Goal: Task Accomplishment & Management: Use online tool/utility

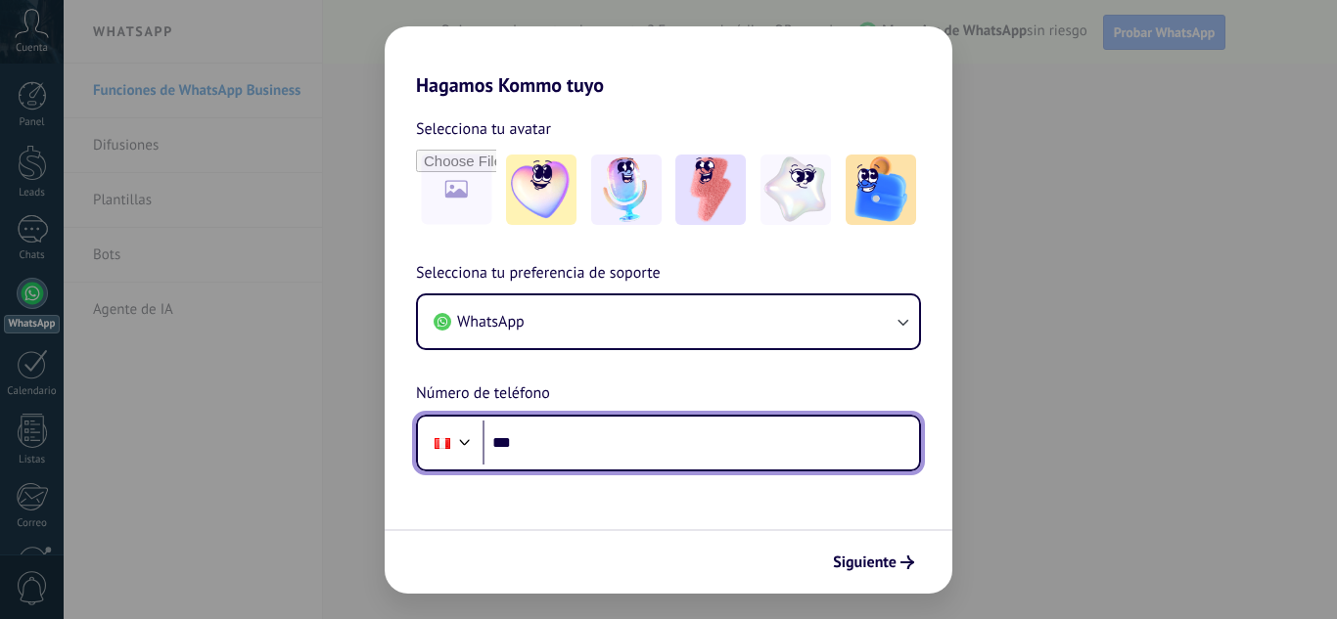
click at [597, 435] on input "***" at bounding box center [700, 443] width 436 height 45
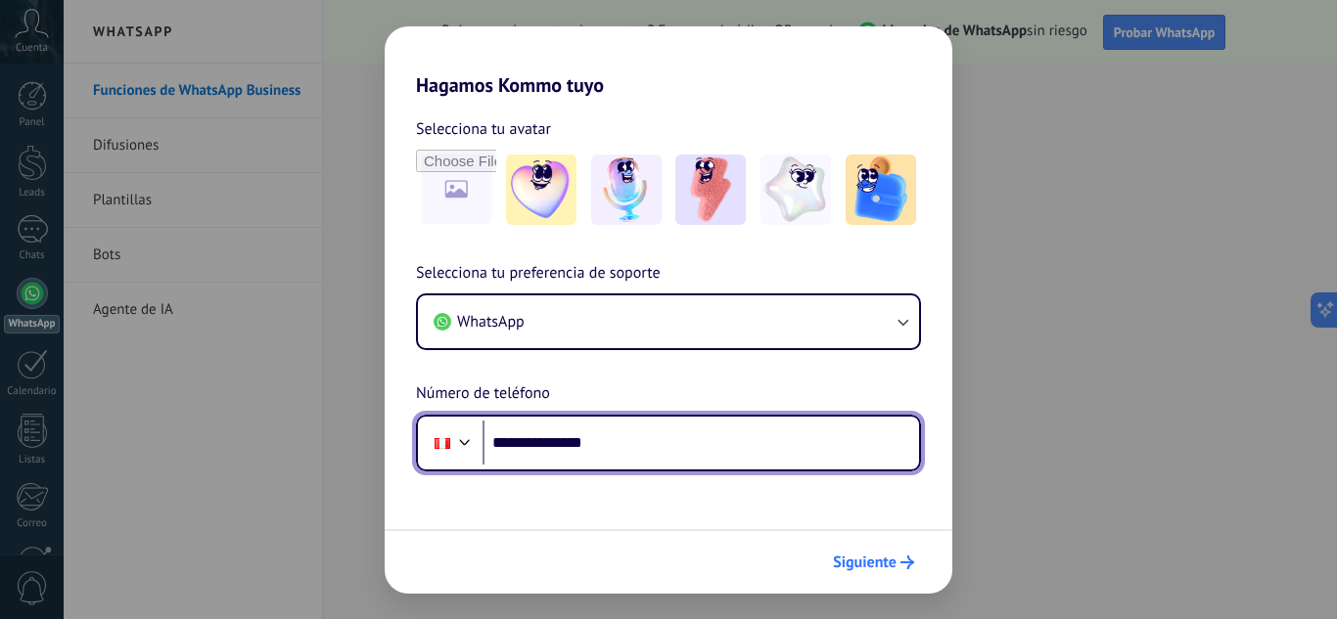
type input "**********"
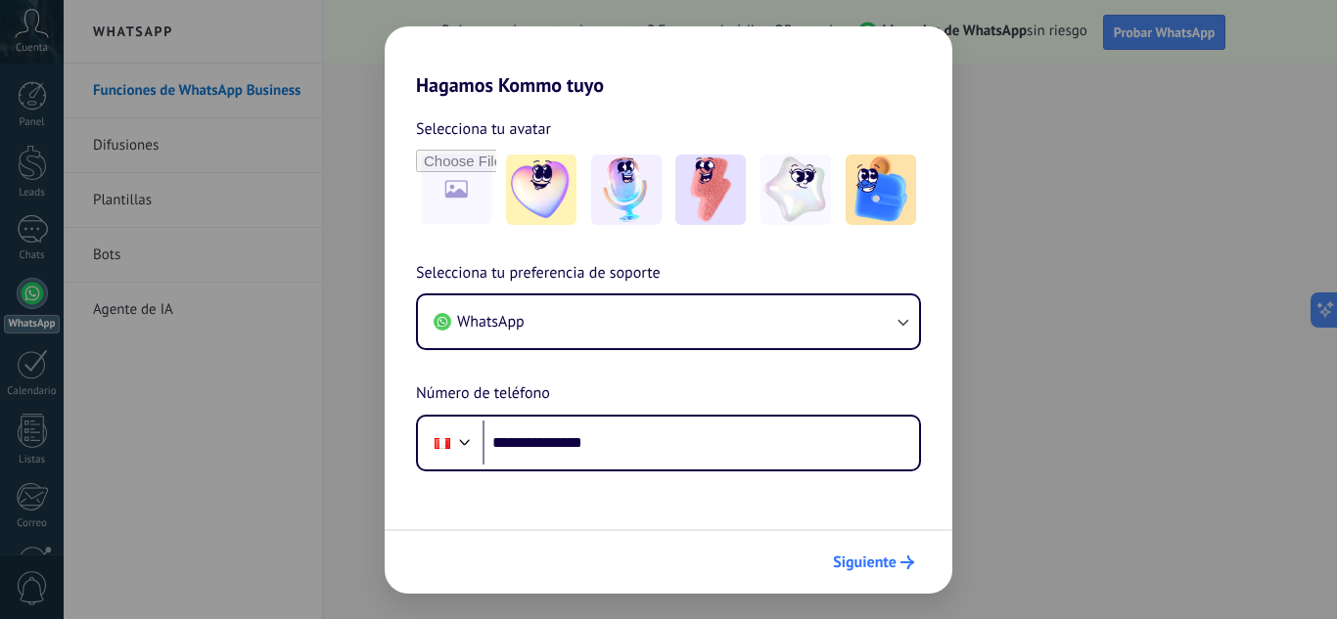
click at [862, 565] on span "Siguiente" at bounding box center [865, 563] width 64 height 14
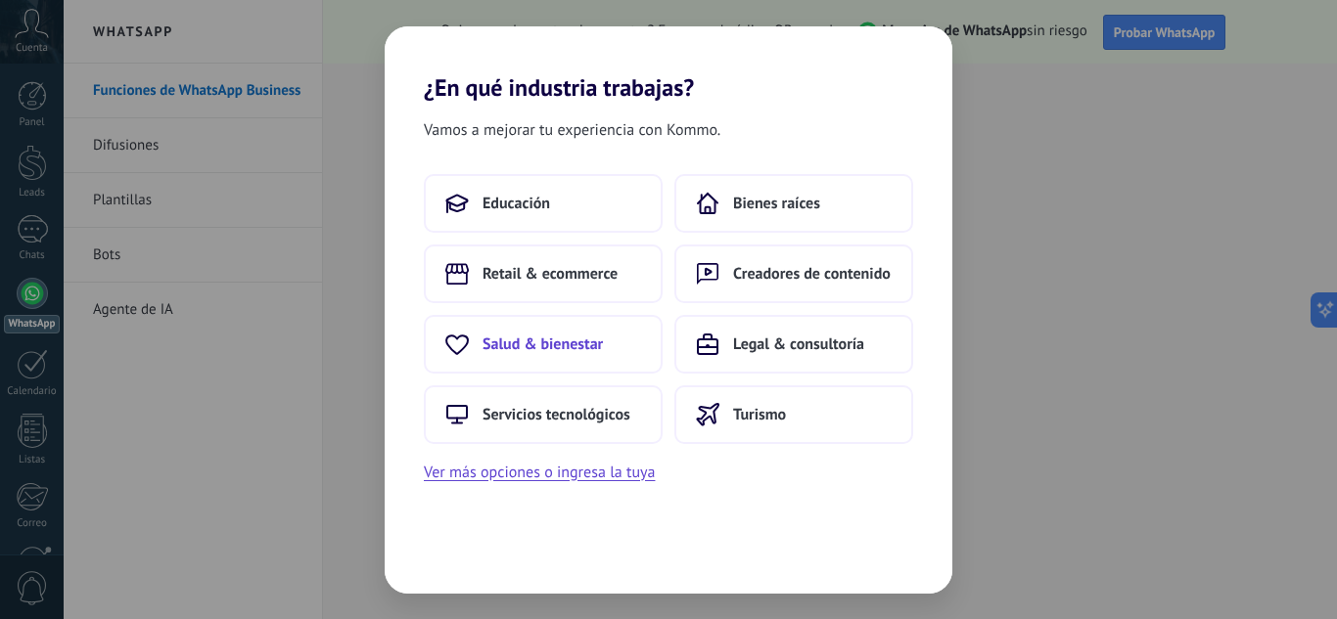
click at [485, 330] on button "Salud & bienestar" at bounding box center [543, 344] width 239 height 59
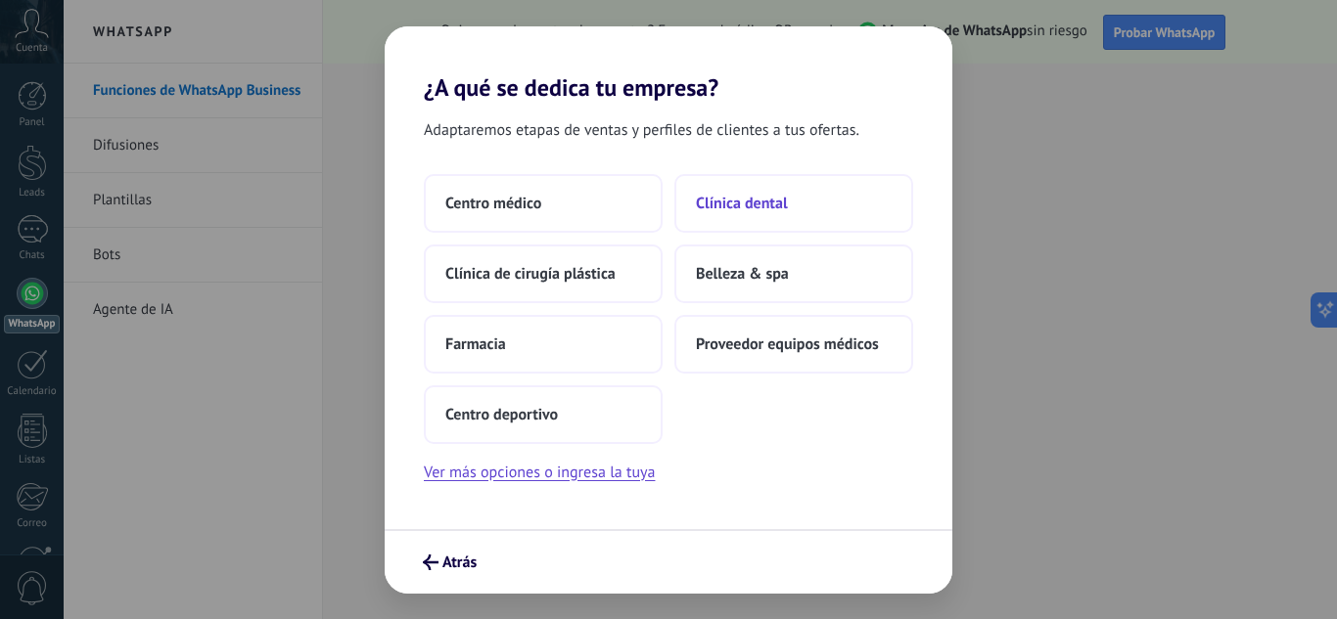
click at [816, 200] on button "Clínica dental" at bounding box center [793, 203] width 239 height 59
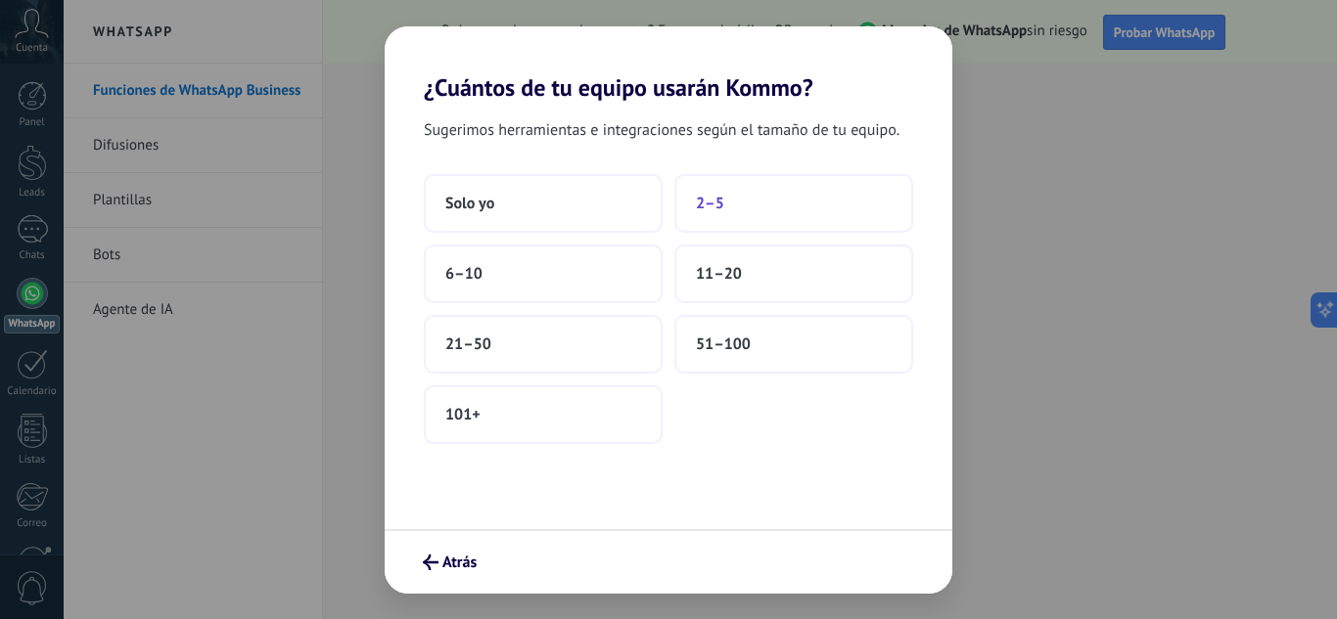
click at [757, 211] on button "2–5" at bounding box center [793, 203] width 239 height 59
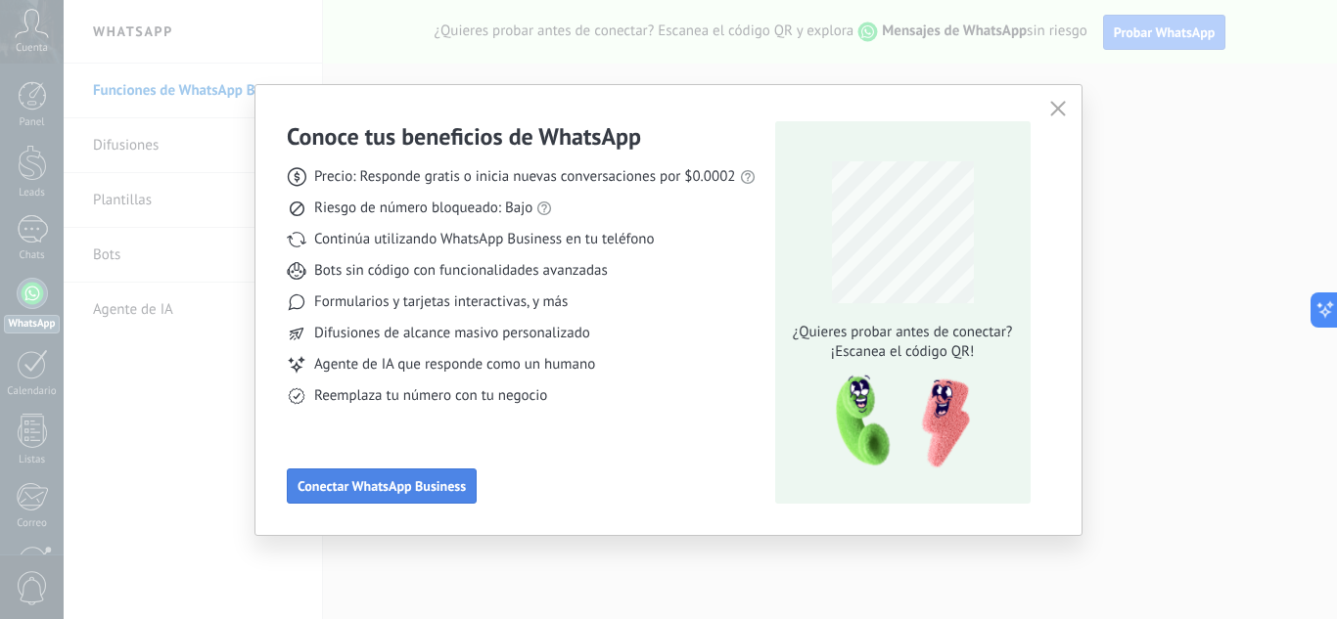
click at [387, 486] on span "Conectar WhatsApp Business" at bounding box center [381, 486] width 168 height 14
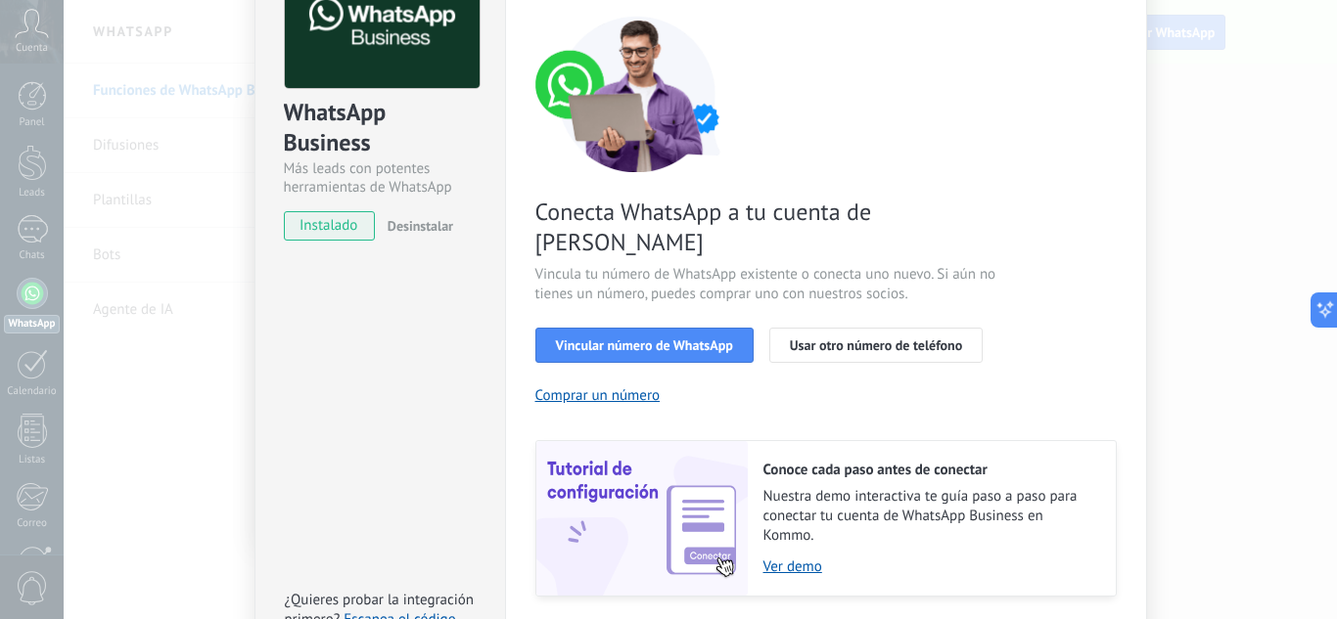
scroll to position [145, 0]
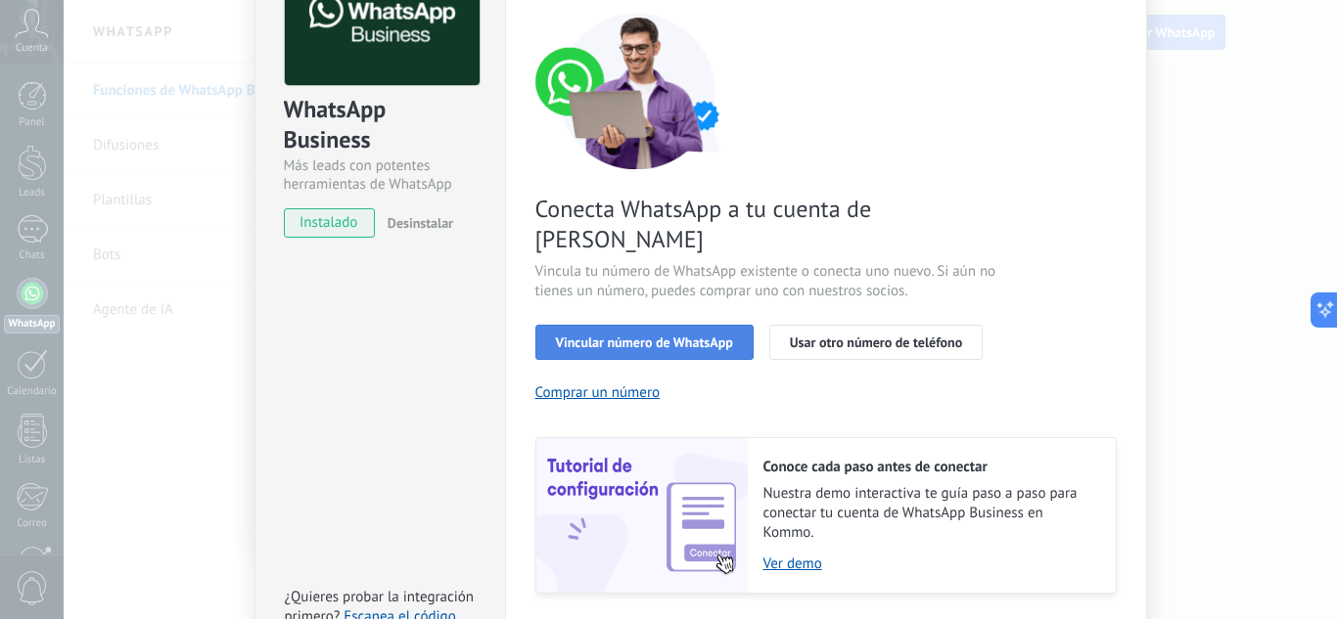
click at [678, 325] on button "Vincular número de WhatsApp" at bounding box center [644, 342] width 218 height 35
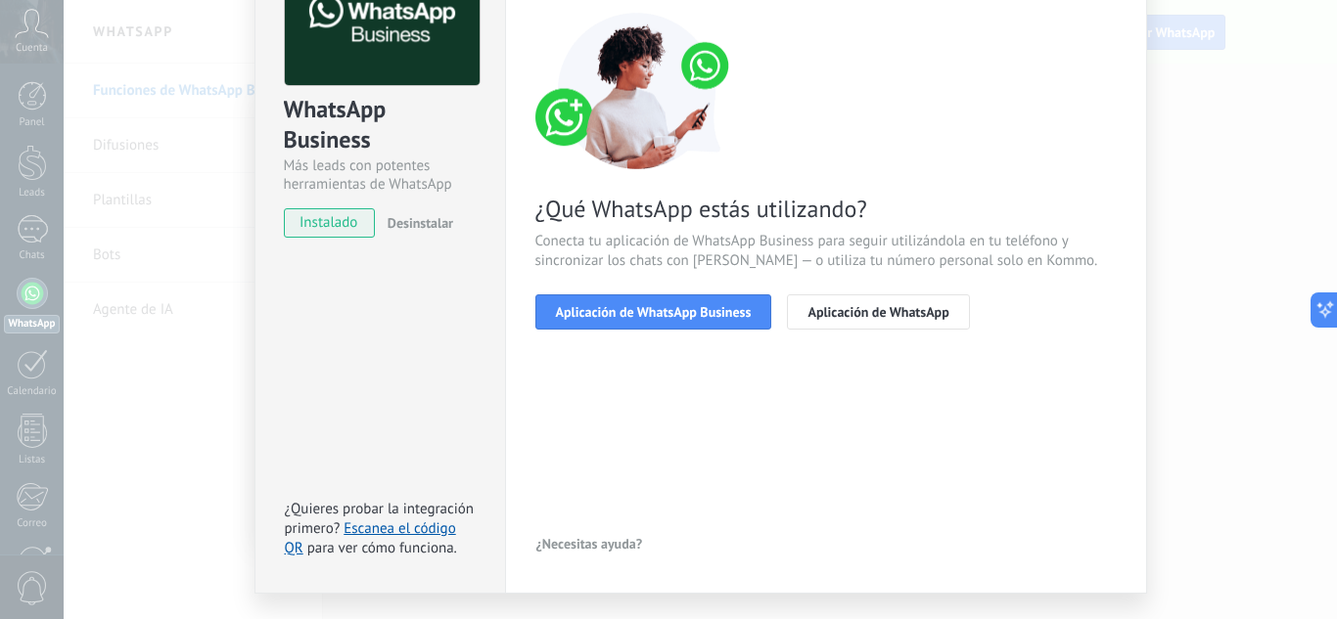
click at [678, 321] on button "Aplicación de WhatsApp Business" at bounding box center [653, 312] width 237 height 35
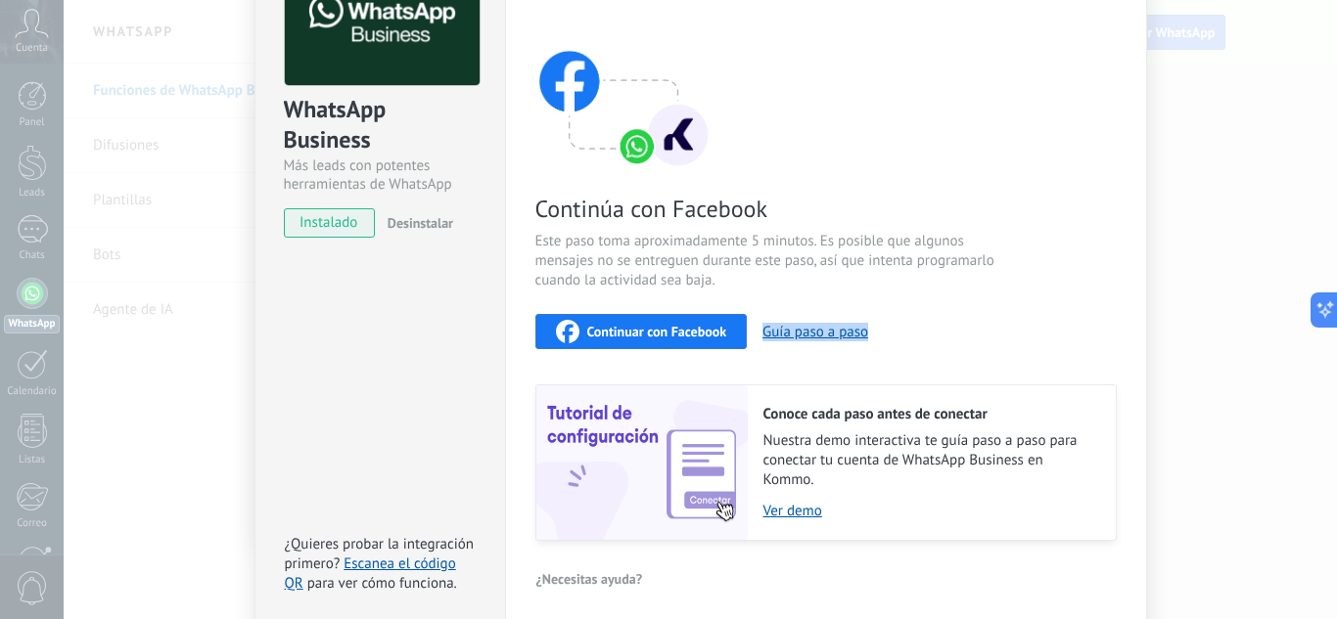
drag, startPoint x: 1329, startPoint y: 270, endPoint x: 1336, endPoint y: 330, distance: 60.1
click at [1336, 330] on div "WhatsApp Business Más leads con potentes herramientas de WhatsApp instalado Des…" at bounding box center [700, 309] width 1273 height 619
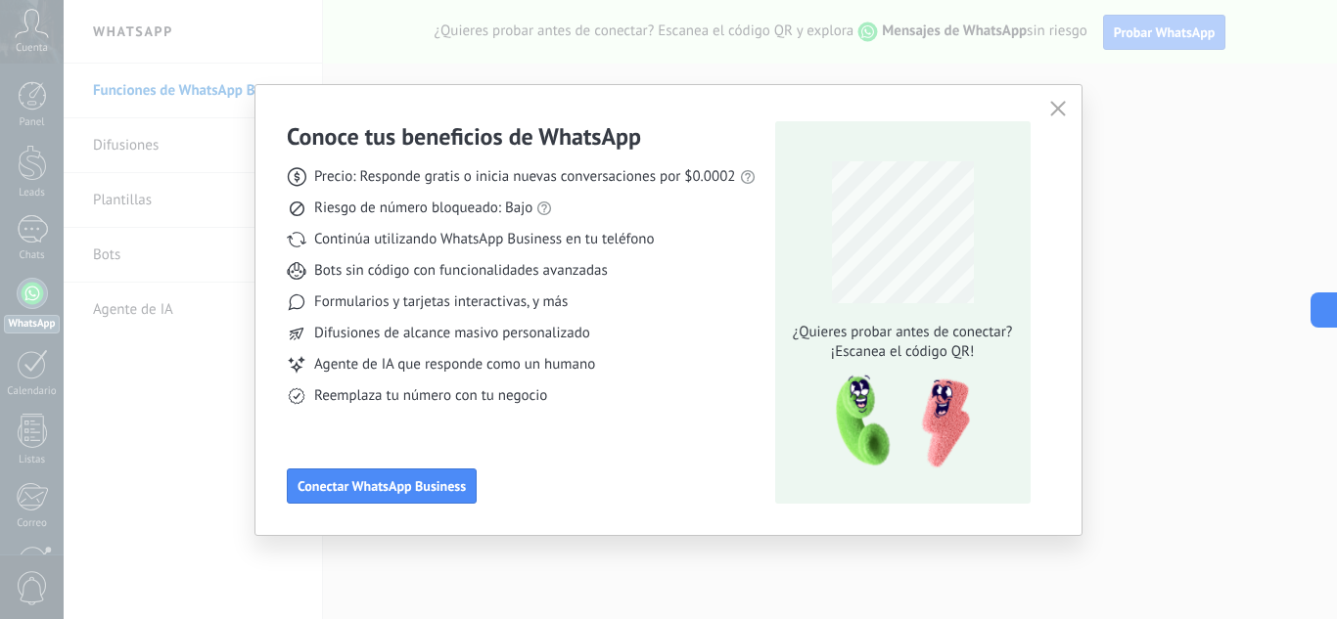
scroll to position [0, 0]
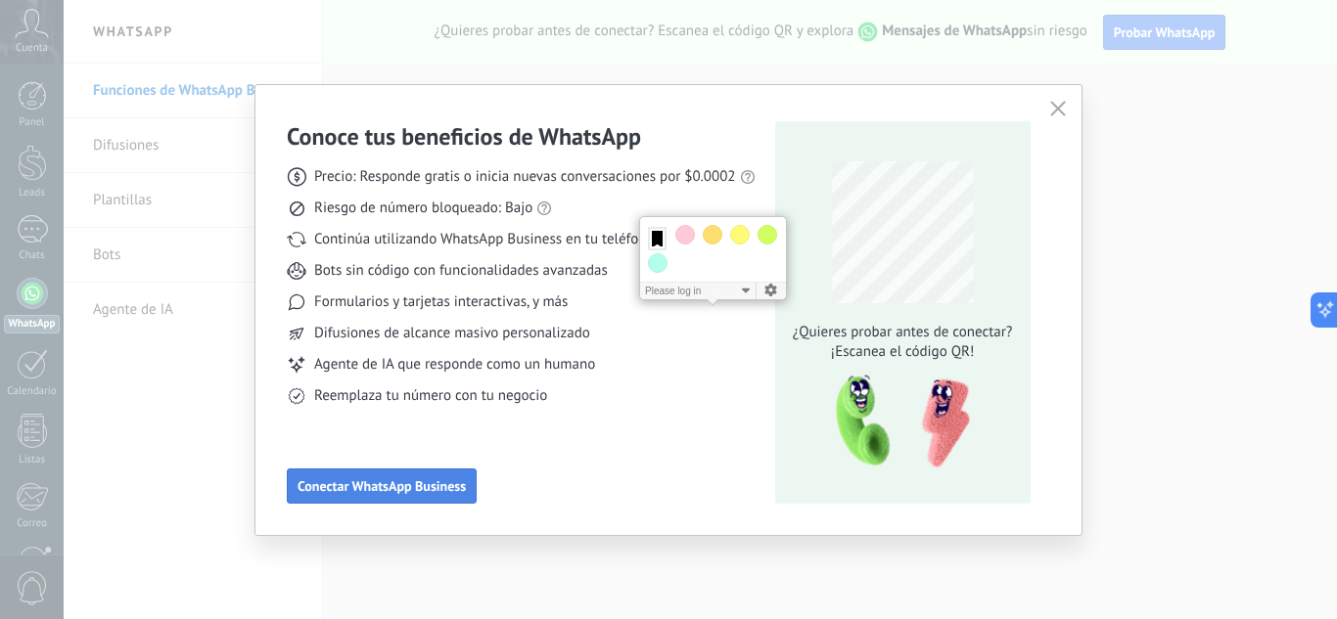
click at [448, 493] on span "Conectar WhatsApp Business" at bounding box center [381, 486] width 168 height 14
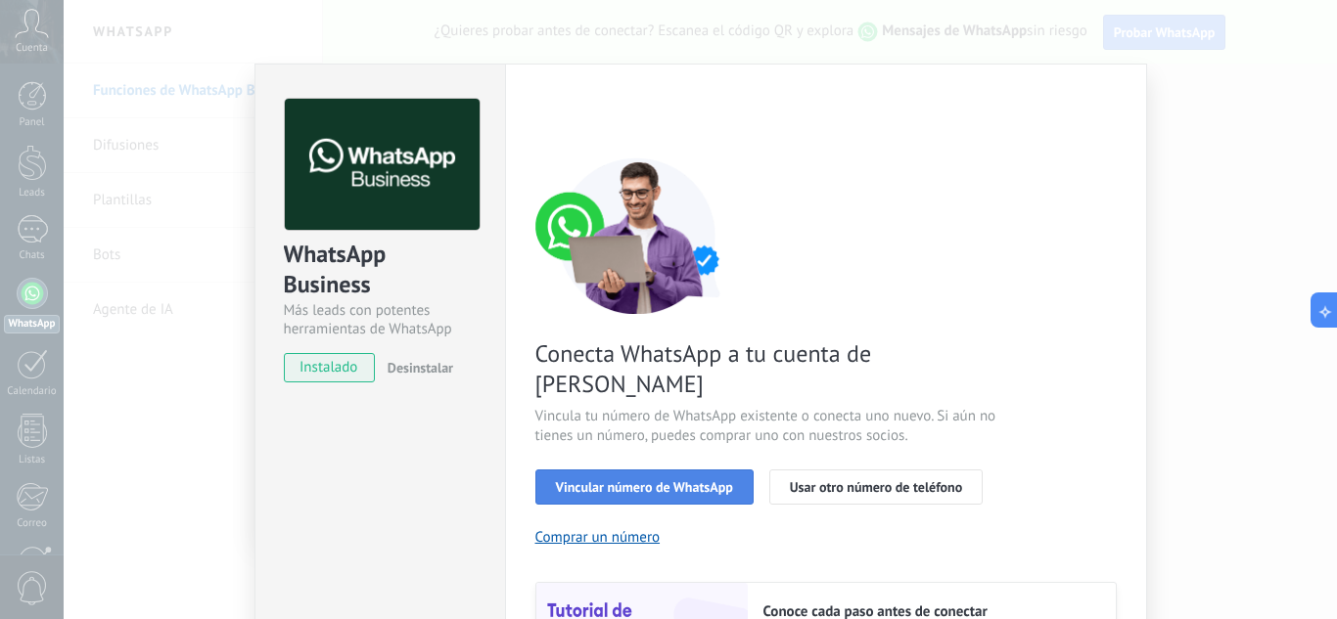
click at [660, 470] on button "Vincular número de WhatsApp" at bounding box center [644, 487] width 218 height 35
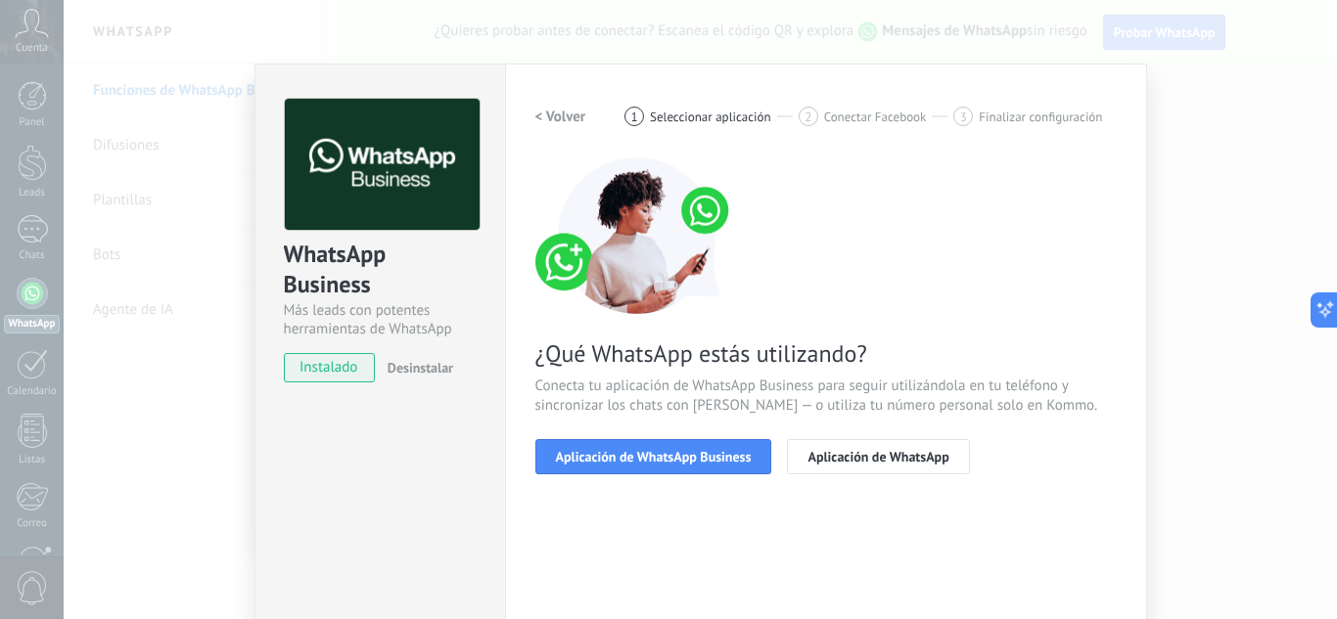
click at [660, 470] on button "Aplicación de WhatsApp Business" at bounding box center [653, 456] width 237 height 35
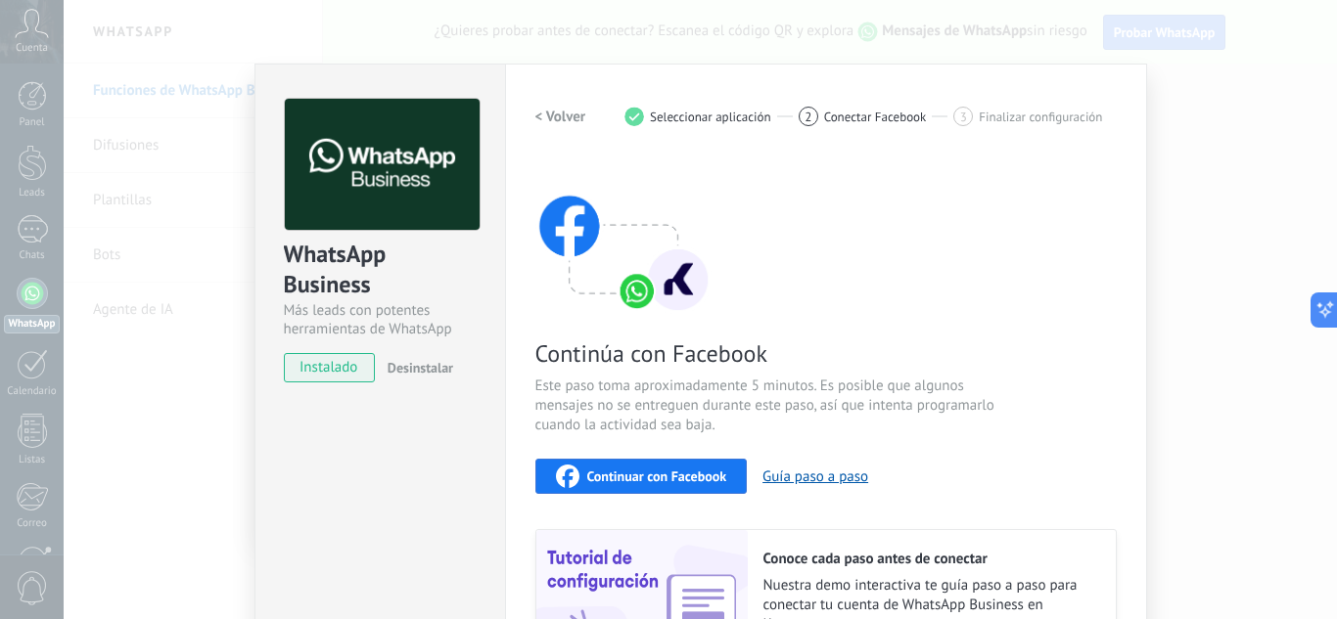
click at [660, 470] on span "Continuar con Facebook" at bounding box center [657, 477] width 140 height 14
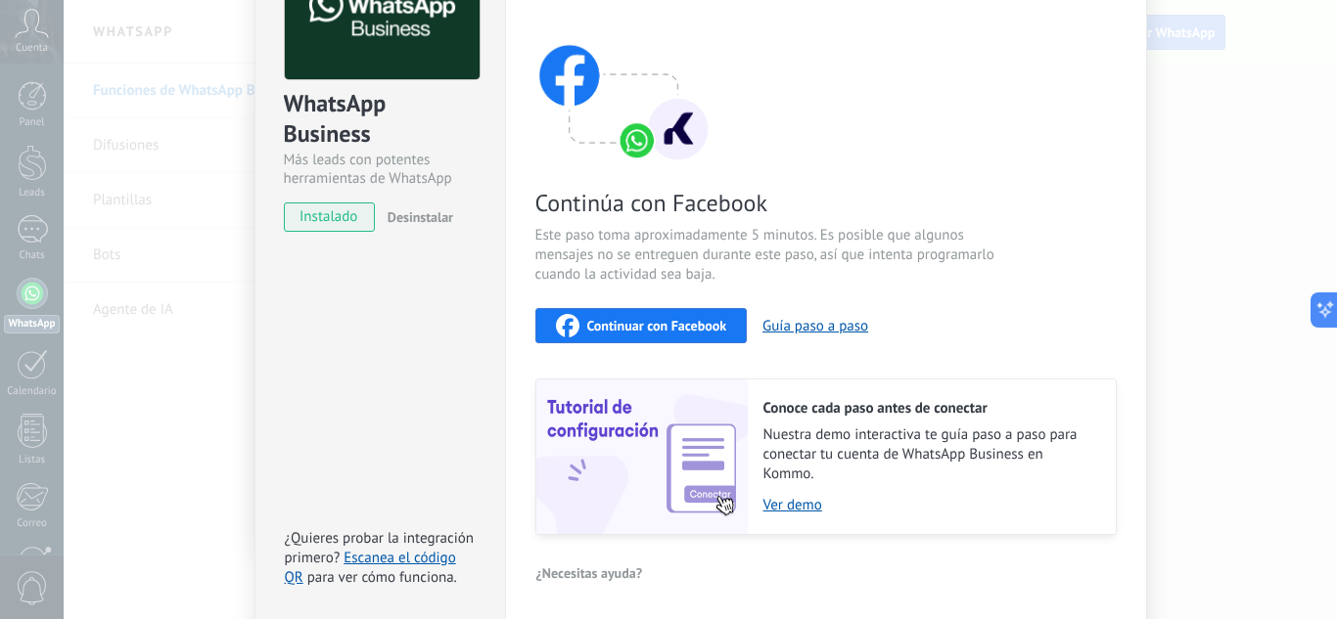
scroll to position [227, 0]
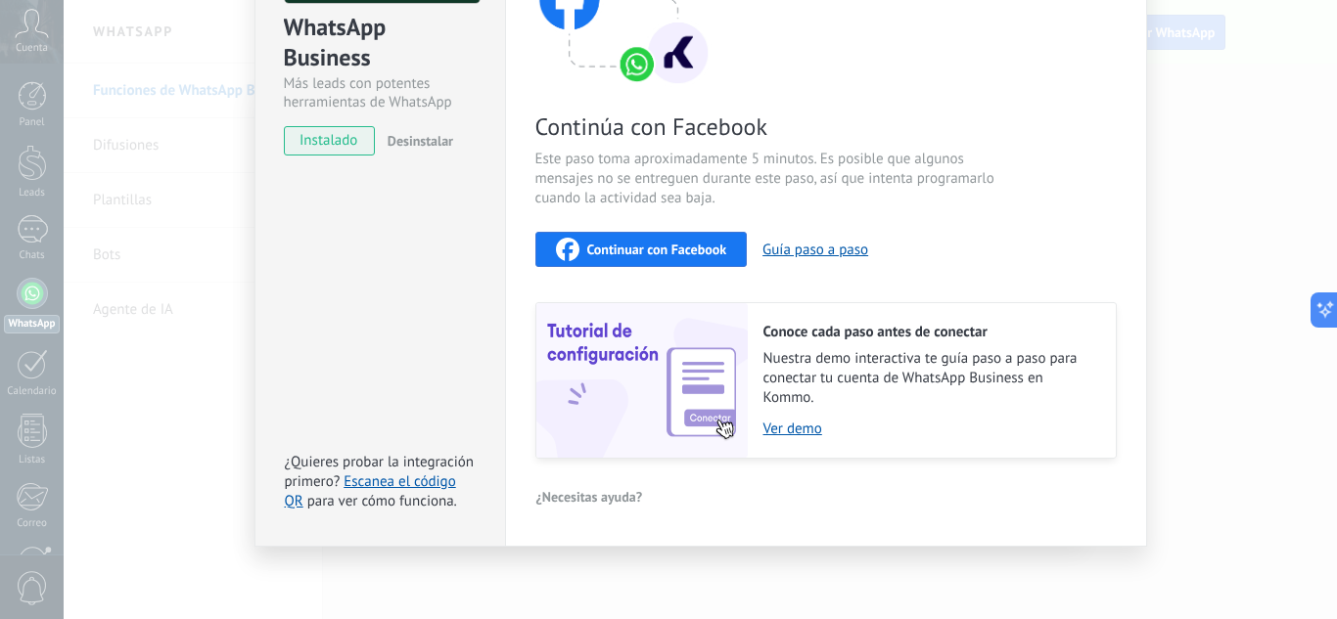
click at [707, 243] on span "Continuar con Facebook" at bounding box center [657, 250] width 140 height 14
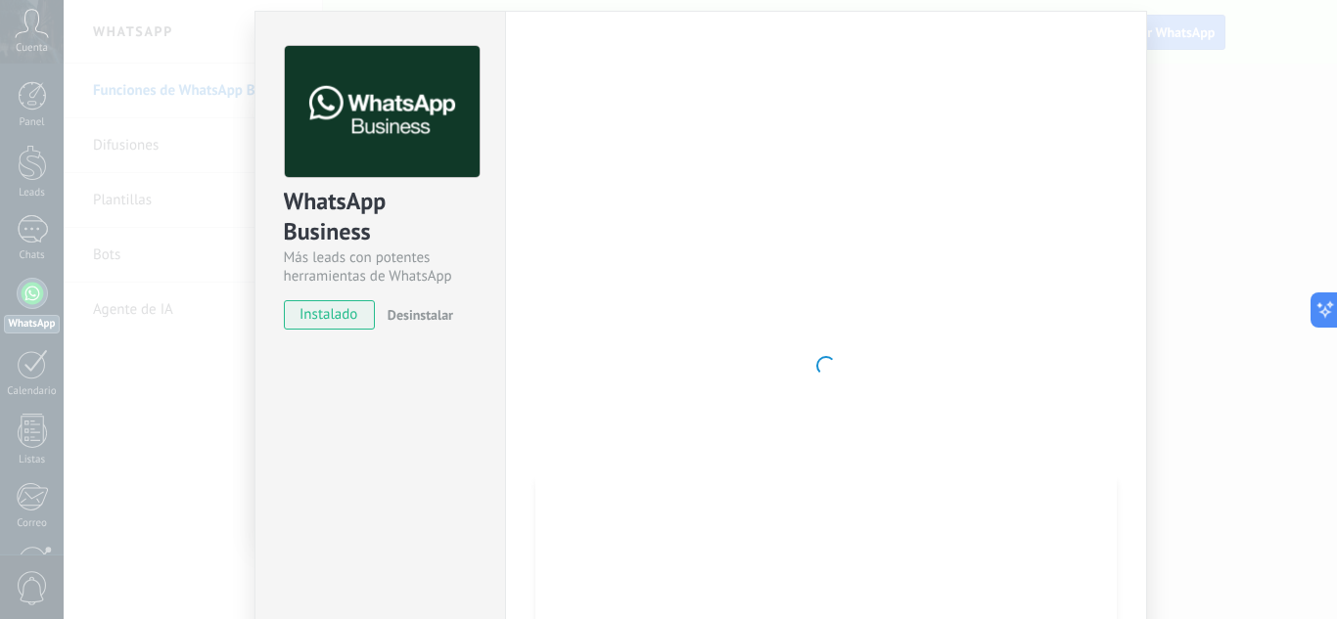
scroll to position [54, 0]
click at [833, 321] on div at bounding box center [825, 365] width 581 height 640
drag, startPoint x: 1329, startPoint y: 251, endPoint x: 1336, endPoint y: 161, distance: 90.3
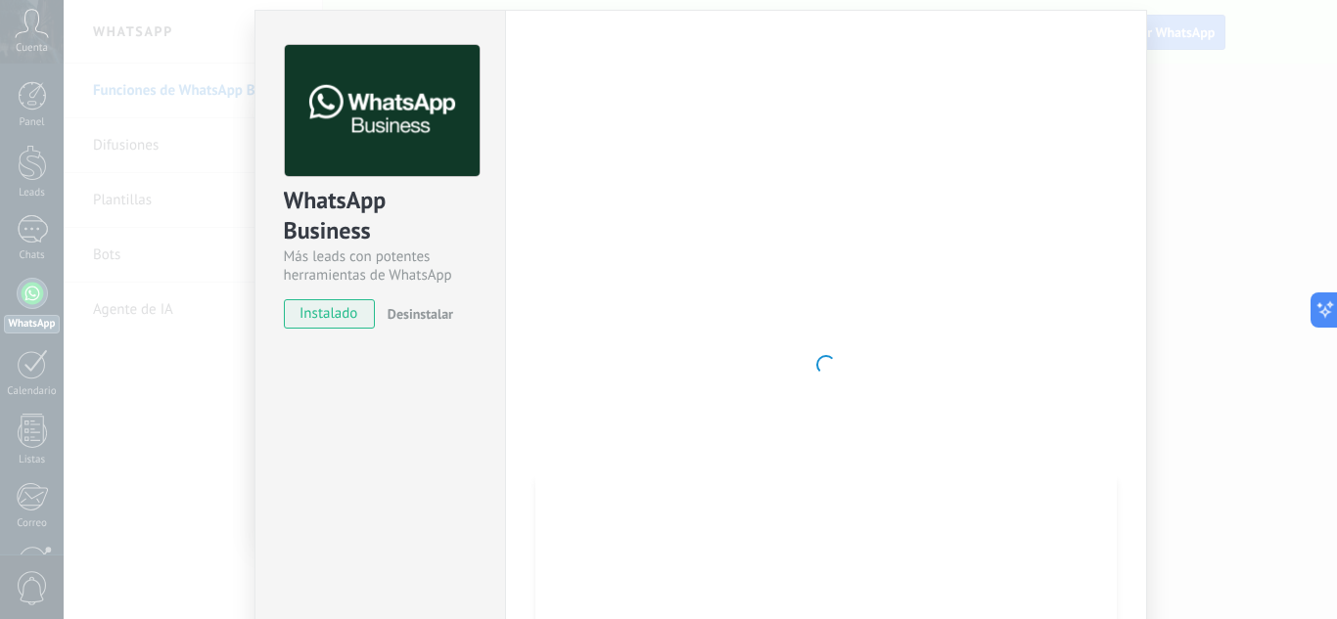
click at [1336, 161] on div "WhatsApp Business Más leads con potentes herramientas de WhatsApp instalado Des…" at bounding box center [700, 309] width 1273 height 619
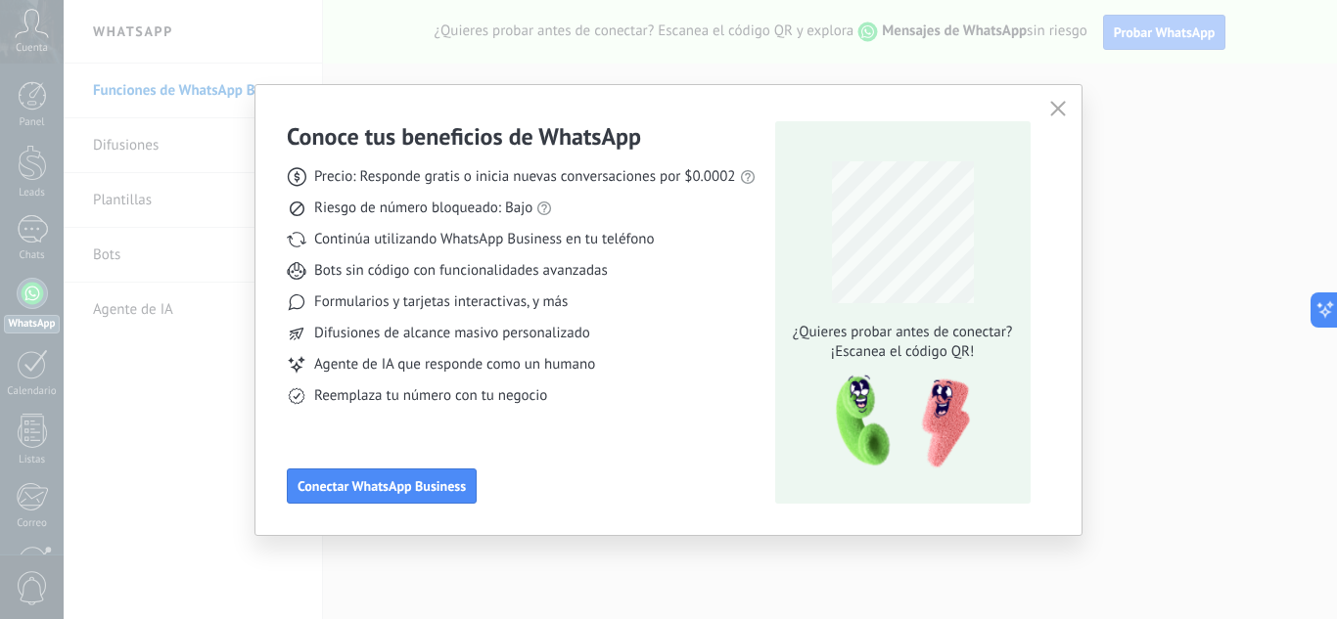
scroll to position [0, 0]
click at [420, 471] on button "Conectar WhatsApp Business" at bounding box center [382, 486] width 190 height 35
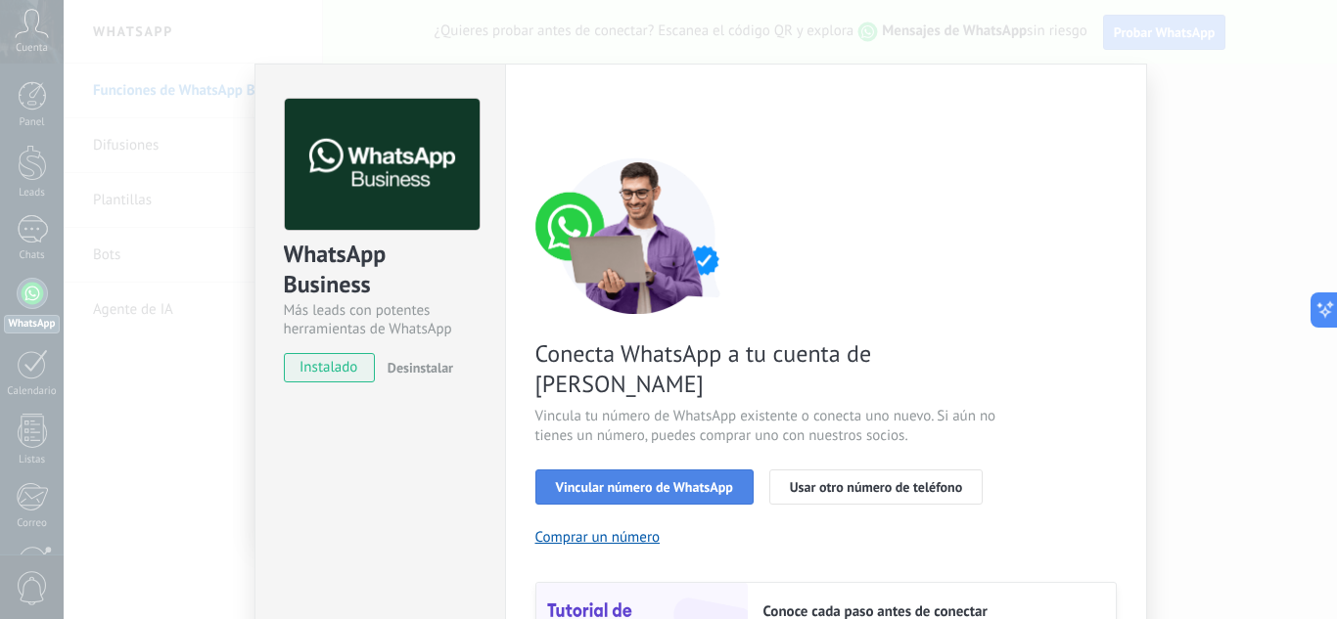
click at [591, 480] on span "Vincular número de WhatsApp" at bounding box center [644, 487] width 177 height 14
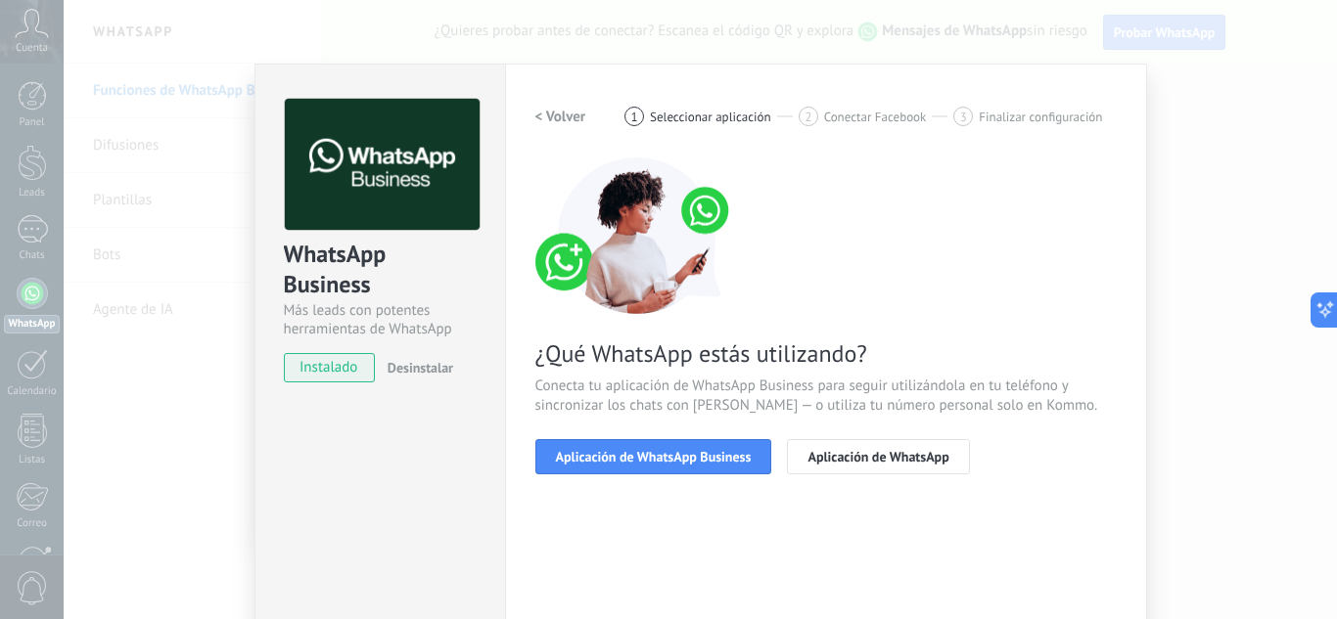
click at [591, 462] on span "Aplicación de WhatsApp Business" at bounding box center [654, 457] width 196 height 14
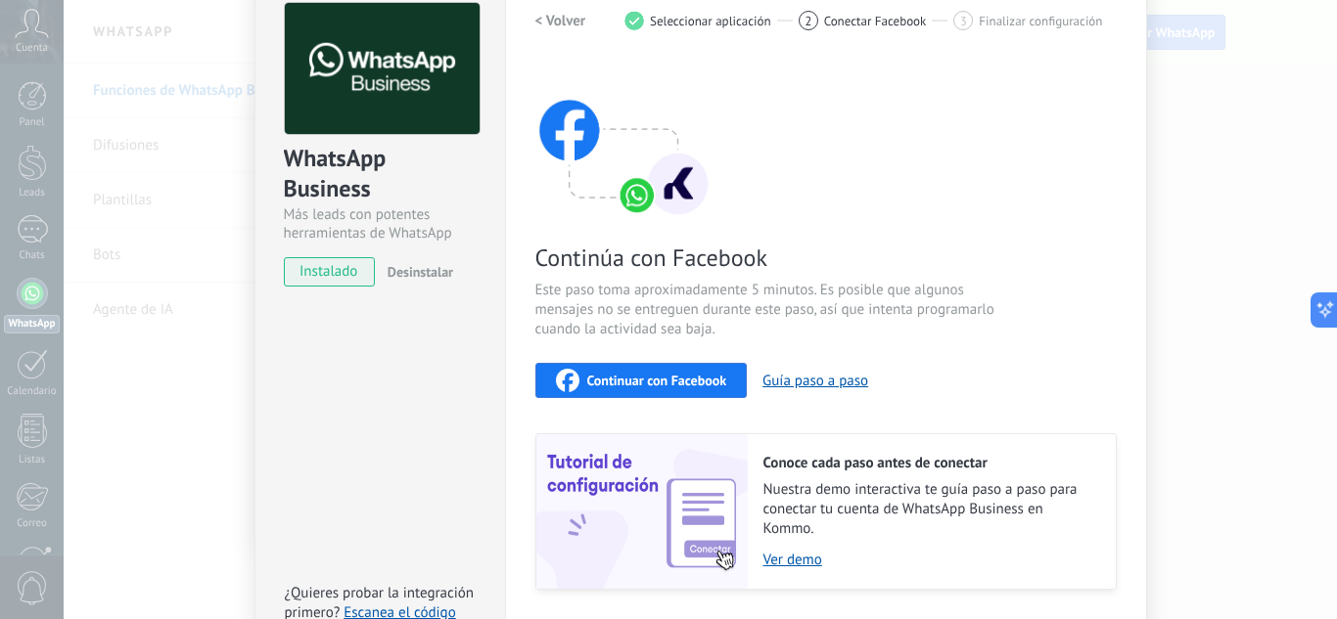
scroll to position [74, 0]
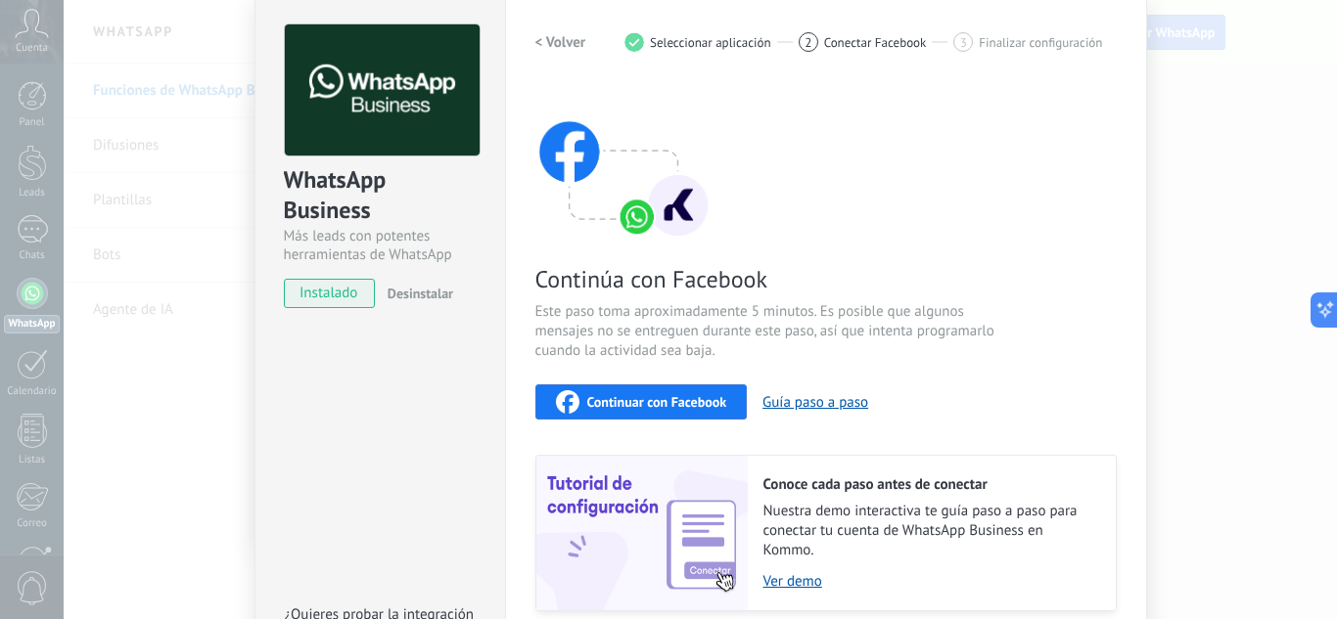
click at [654, 414] on button "Continuar con Facebook" at bounding box center [641, 402] width 212 height 35
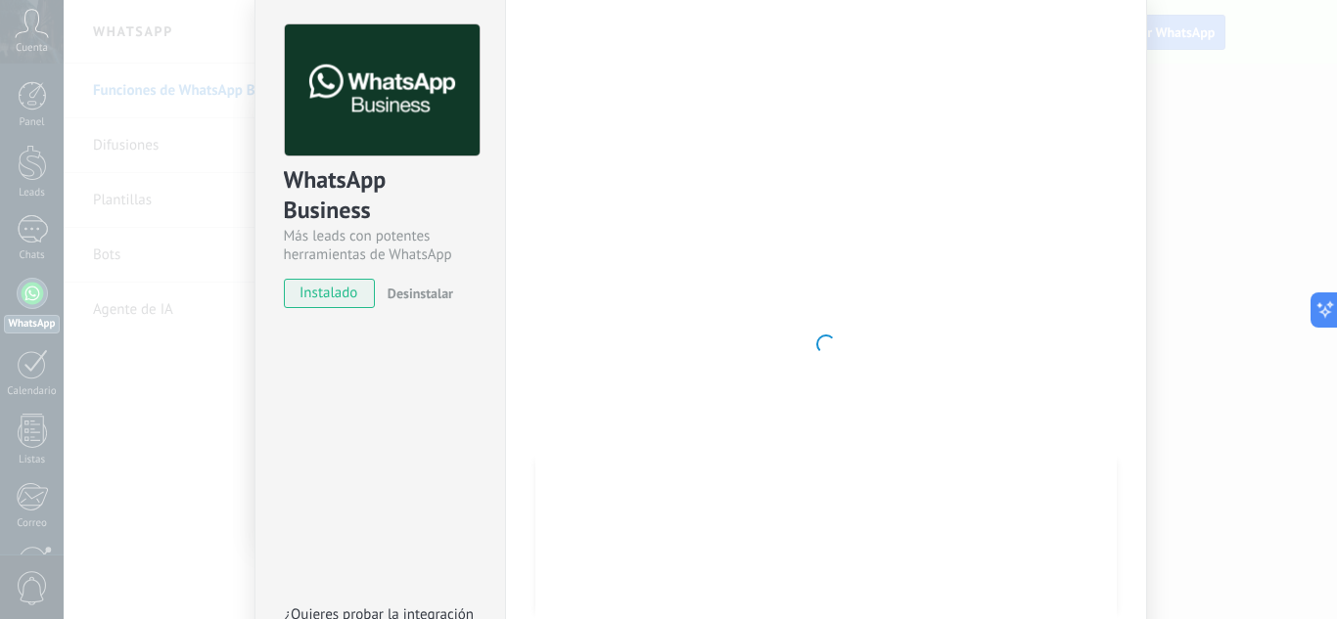
click at [550, 302] on div at bounding box center [825, 344] width 581 height 640
click at [1010, 300] on div at bounding box center [825, 344] width 581 height 640
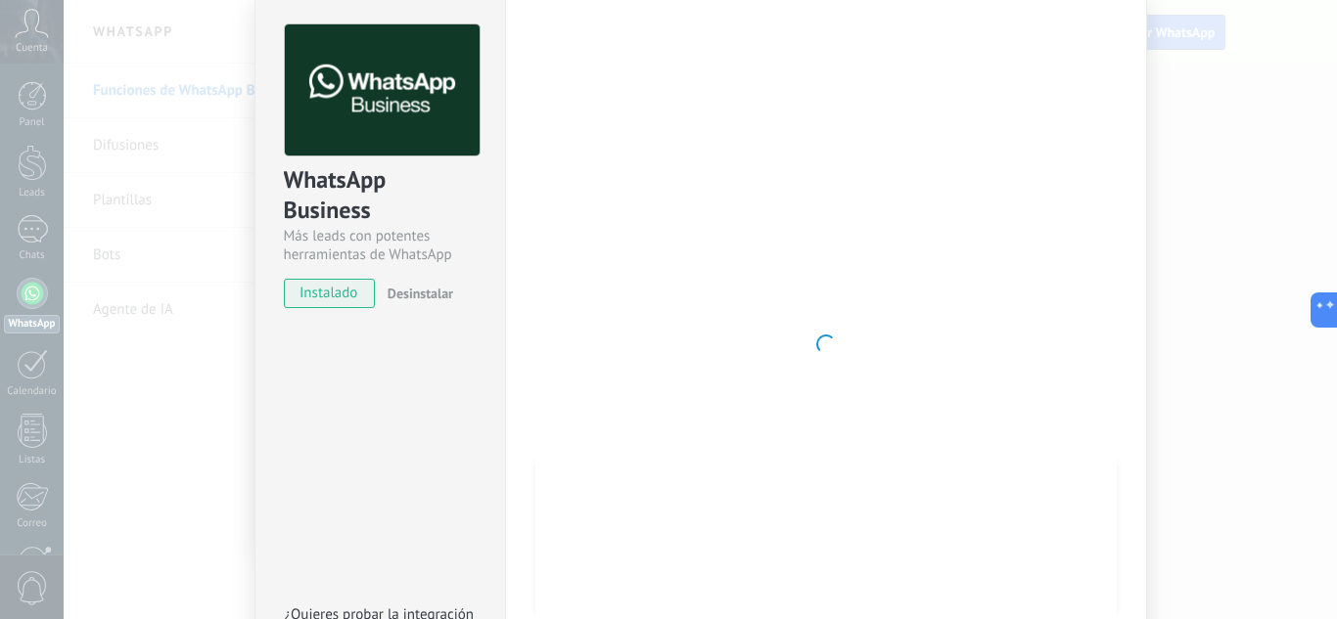
click at [1010, 300] on div at bounding box center [825, 344] width 581 height 640
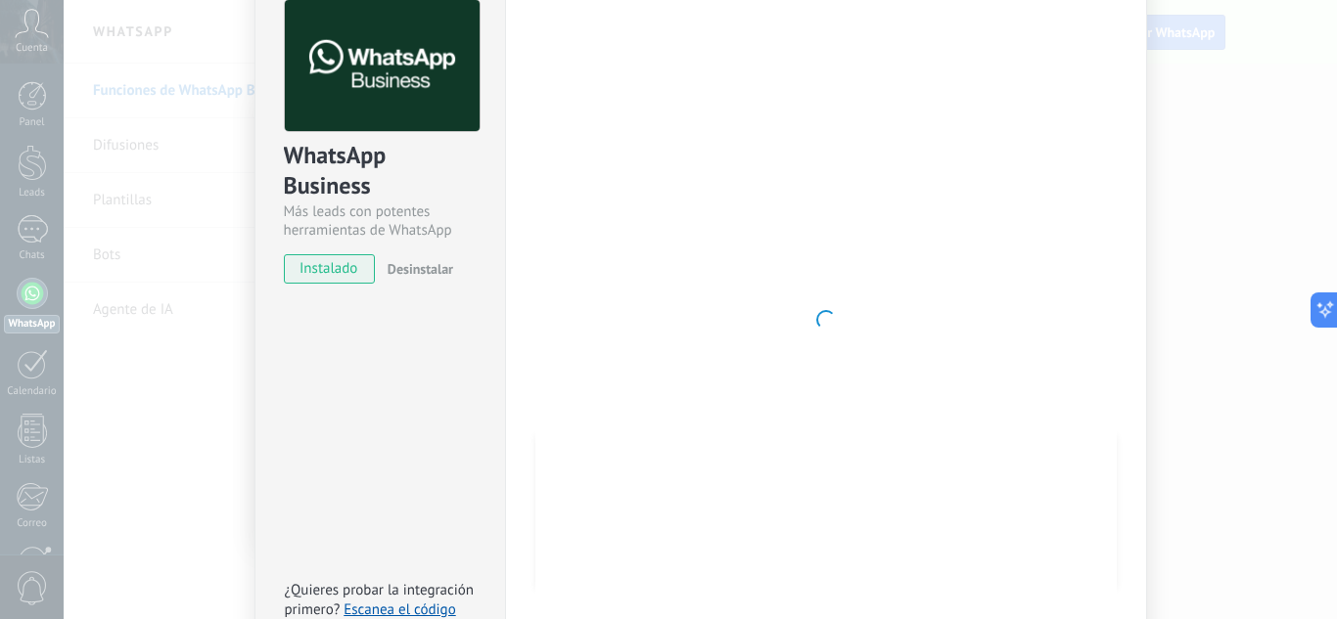
scroll to position [0, 0]
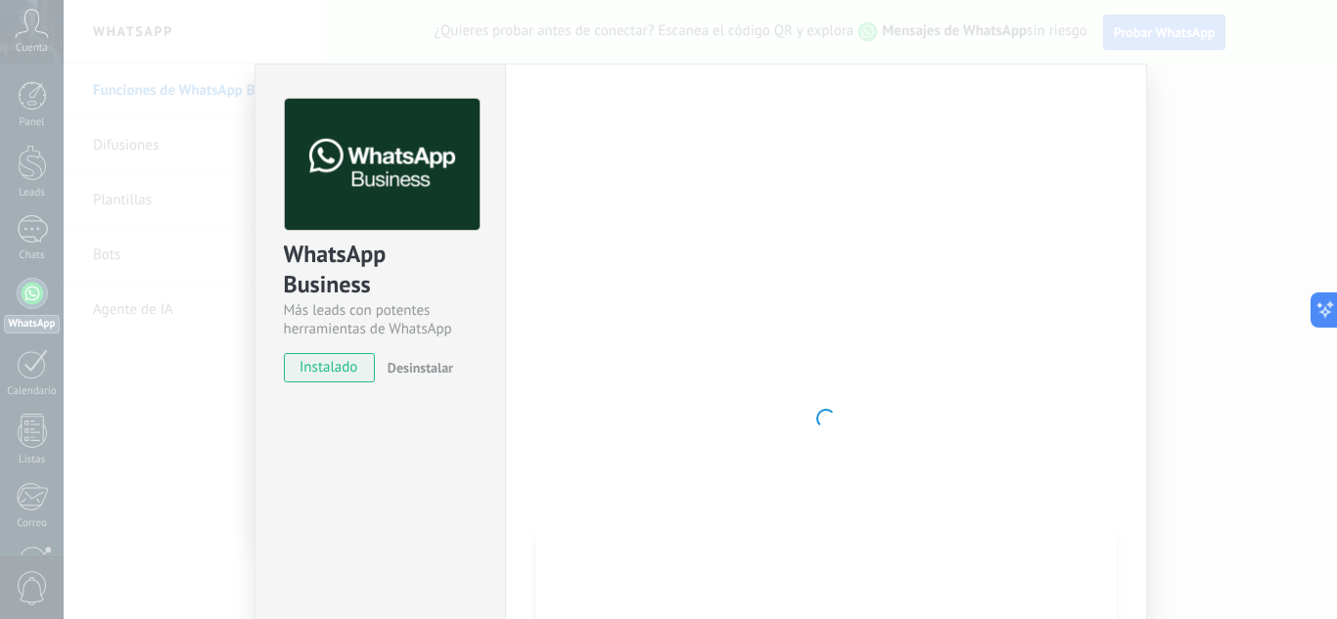
click at [302, 394] on div "WhatsApp Business Más leads con potentes herramientas de WhatsApp instalado Des…" at bounding box center [380, 232] width 250 height 334
click at [810, 274] on div at bounding box center [825, 419] width 581 height 640
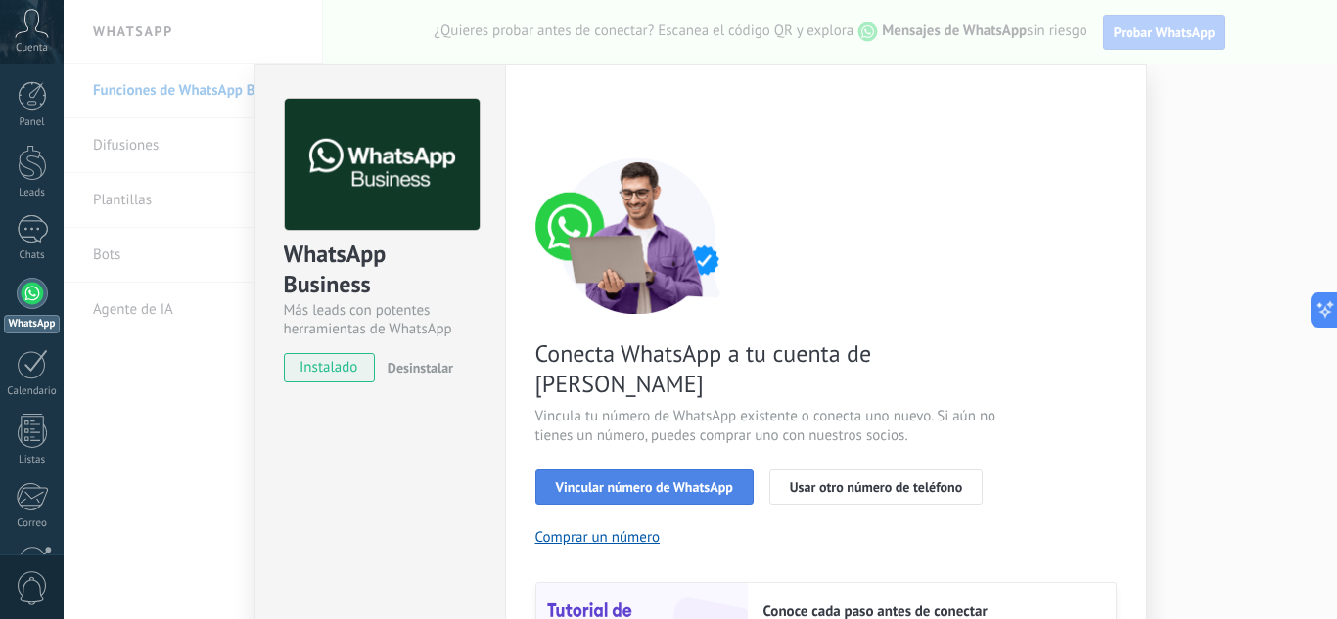
click at [651, 480] on span "Vincular número de WhatsApp" at bounding box center [644, 487] width 177 height 14
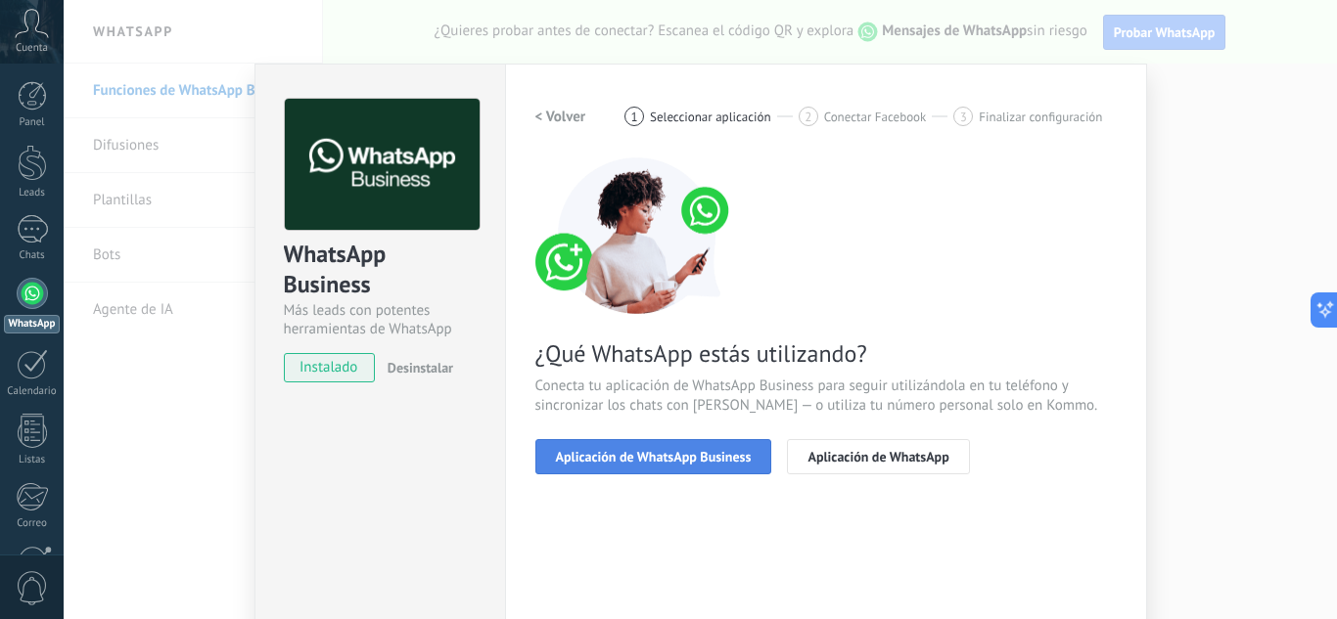
click at [694, 455] on span "Aplicación de WhatsApp Business" at bounding box center [654, 457] width 196 height 14
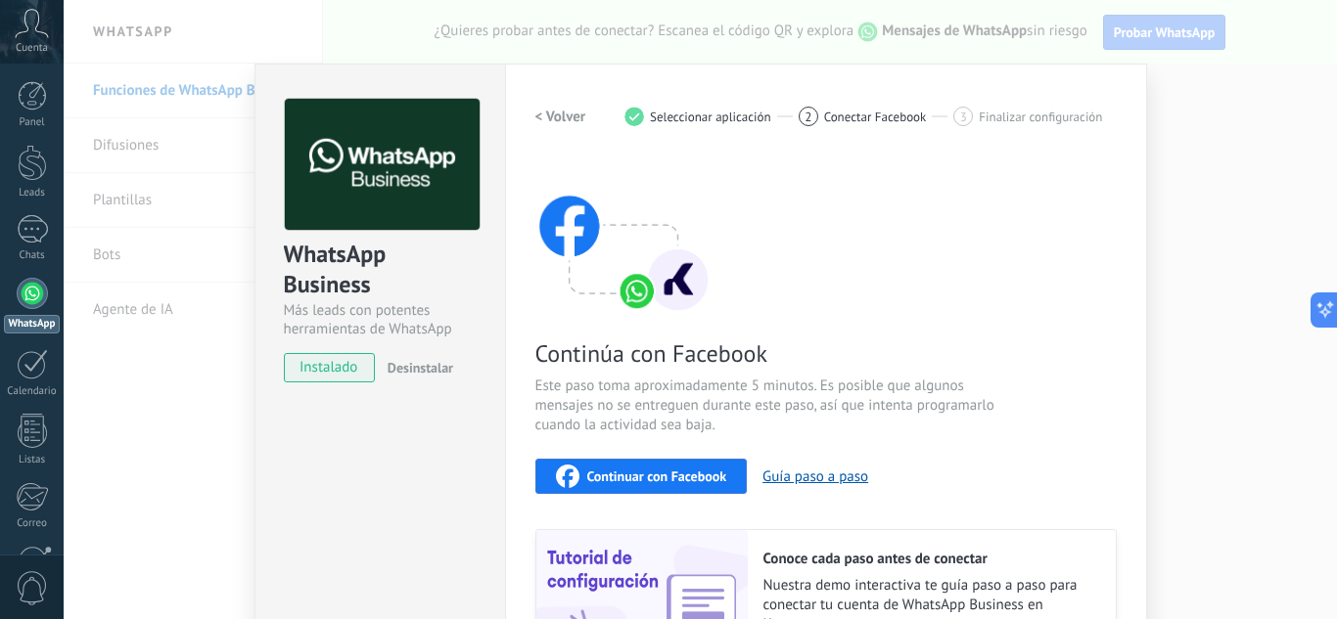
click at [710, 476] on span "Continuar con Facebook" at bounding box center [657, 477] width 140 height 14
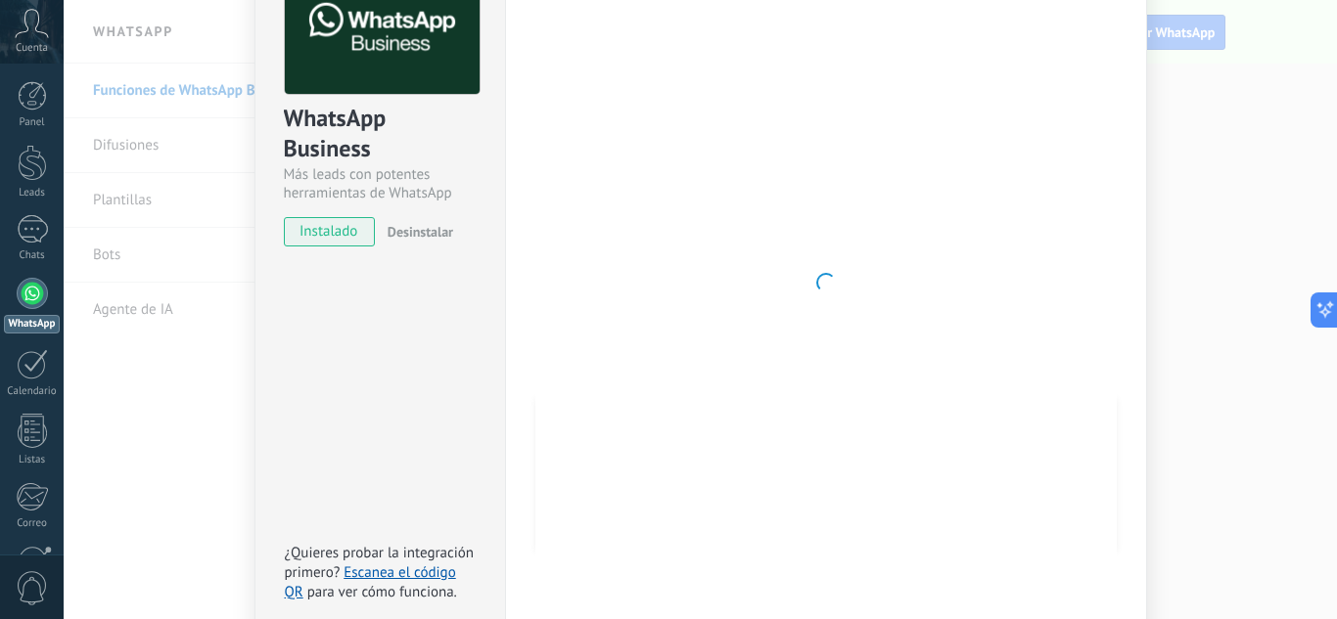
scroll to position [129, 0]
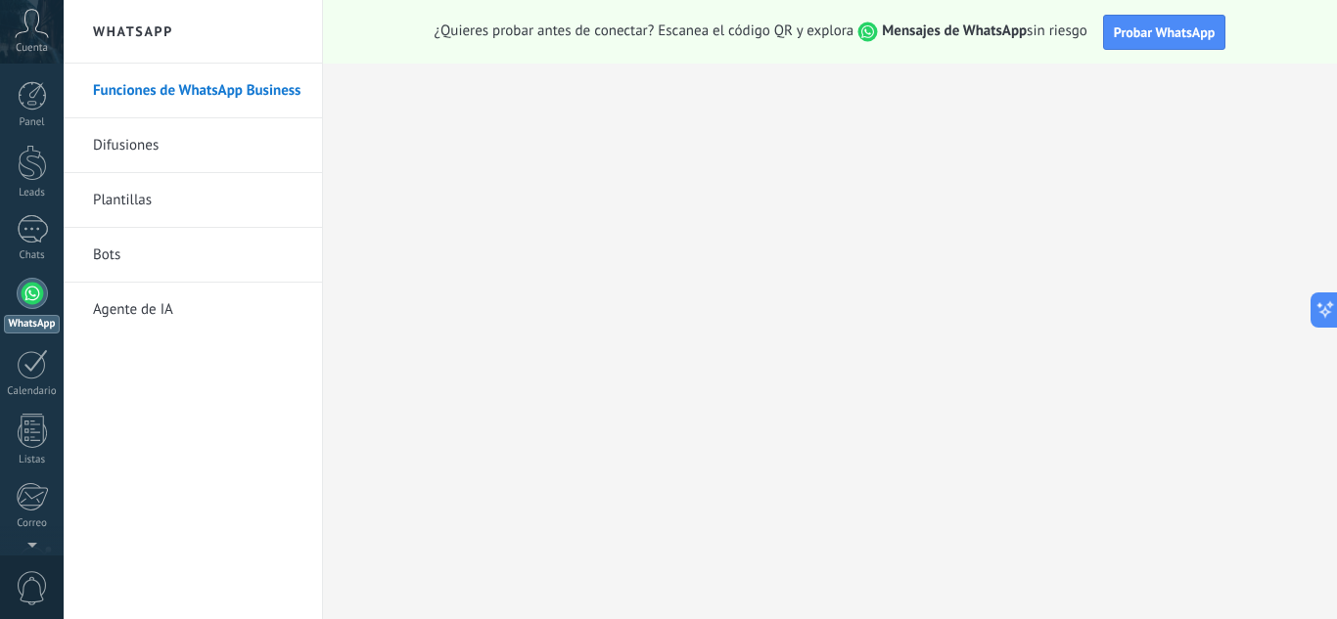
click at [17, 289] on div at bounding box center [32, 293] width 31 height 31
click at [27, 40] on div "Cuenta" at bounding box center [32, 32] width 64 height 64
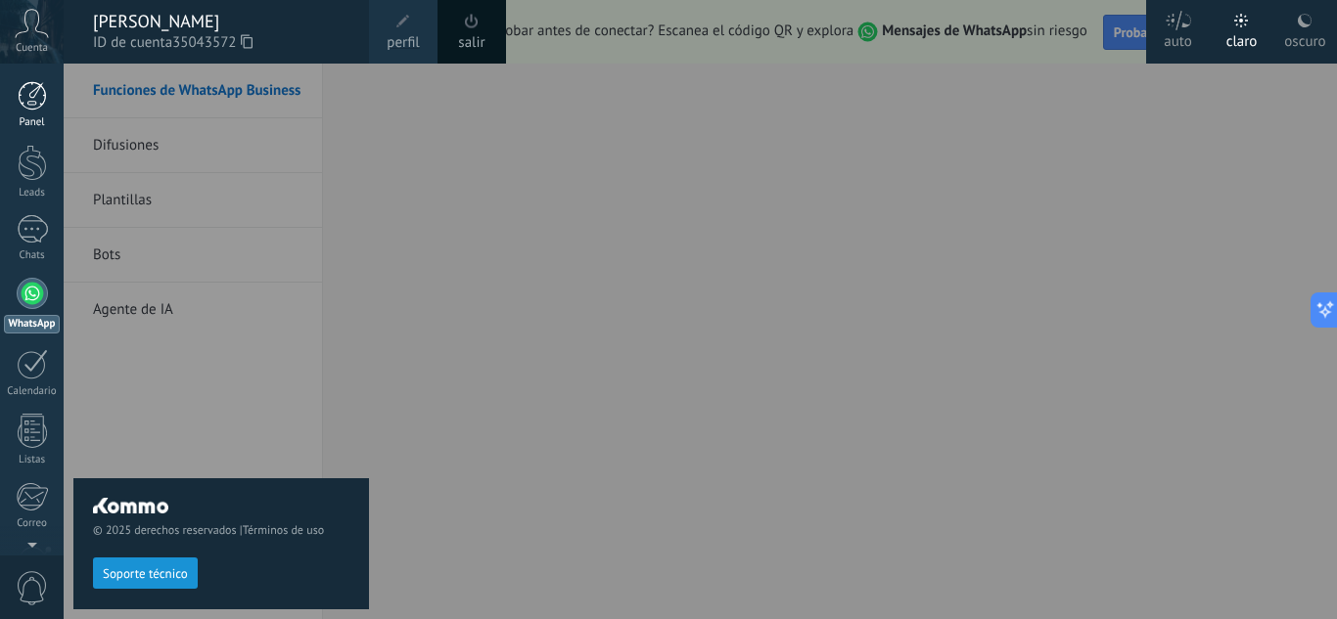
click at [38, 105] on div at bounding box center [32, 95] width 29 height 29
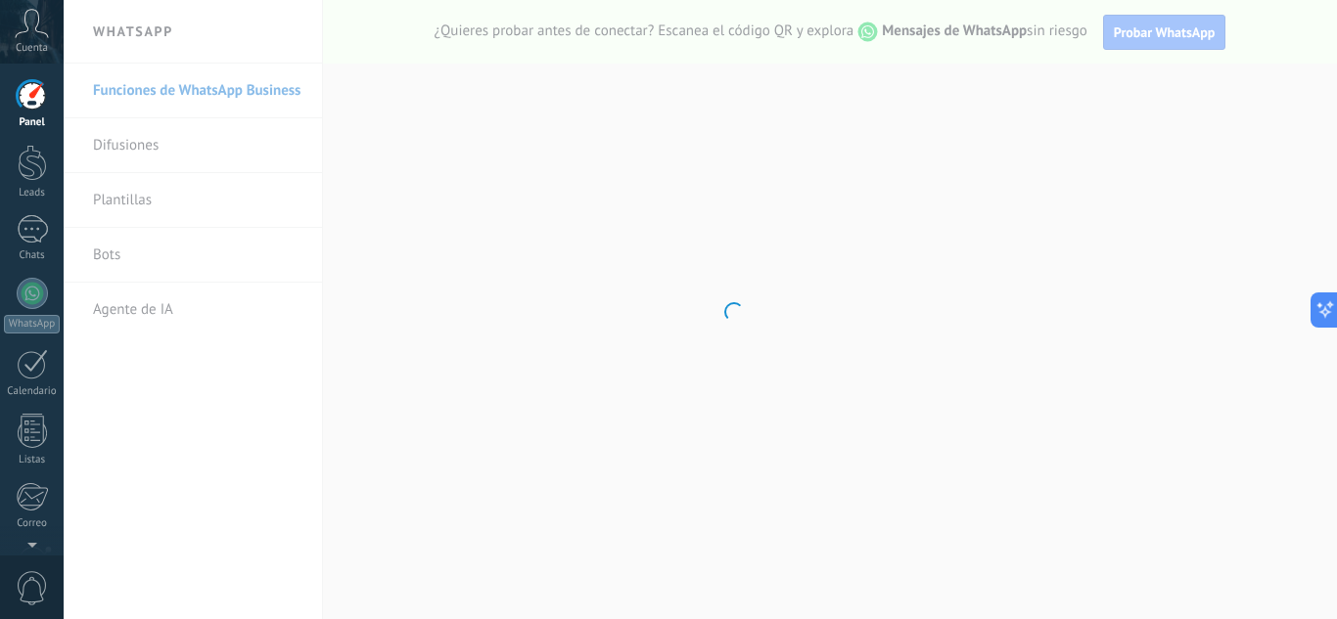
click at [38, 105] on div at bounding box center [32, 95] width 29 height 29
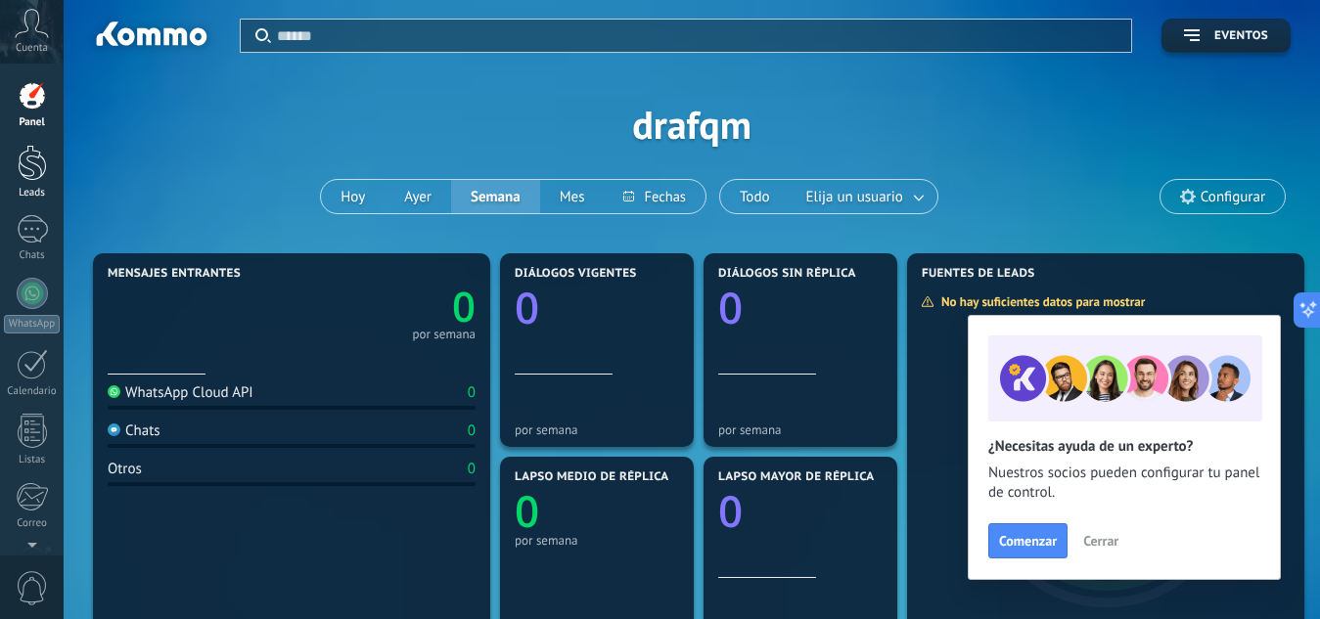
click at [36, 178] on div at bounding box center [32, 163] width 29 height 36
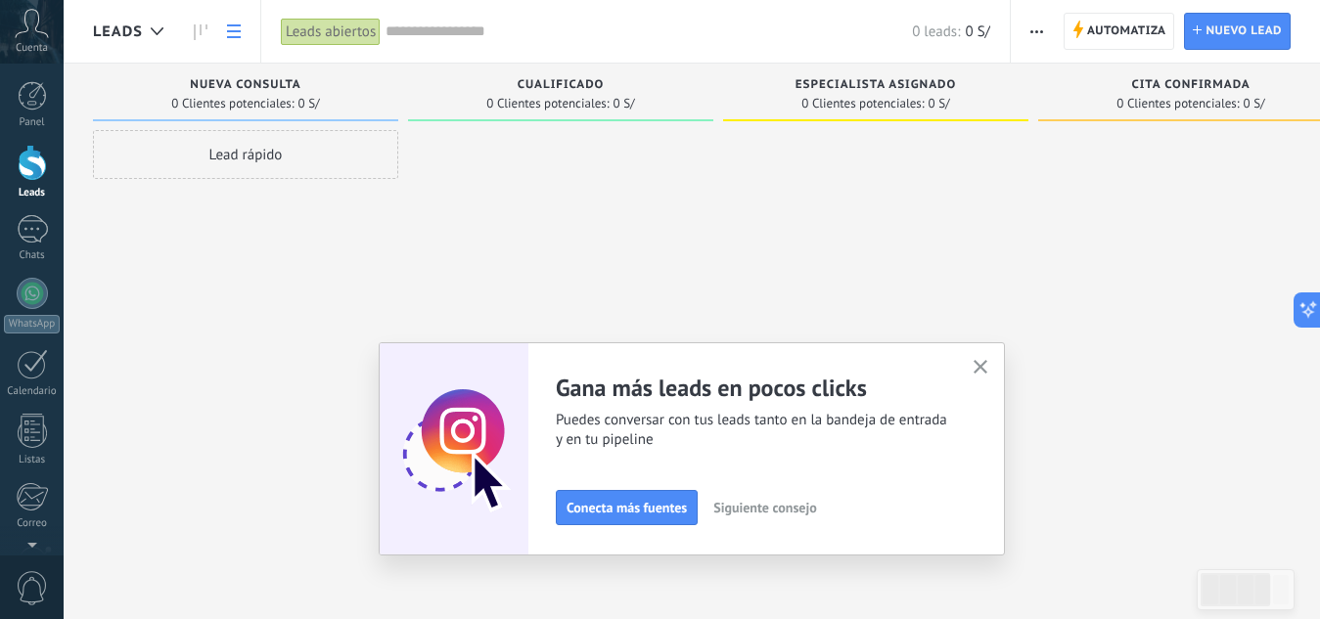
click at [238, 28] on icon at bounding box center [234, 31] width 14 height 14
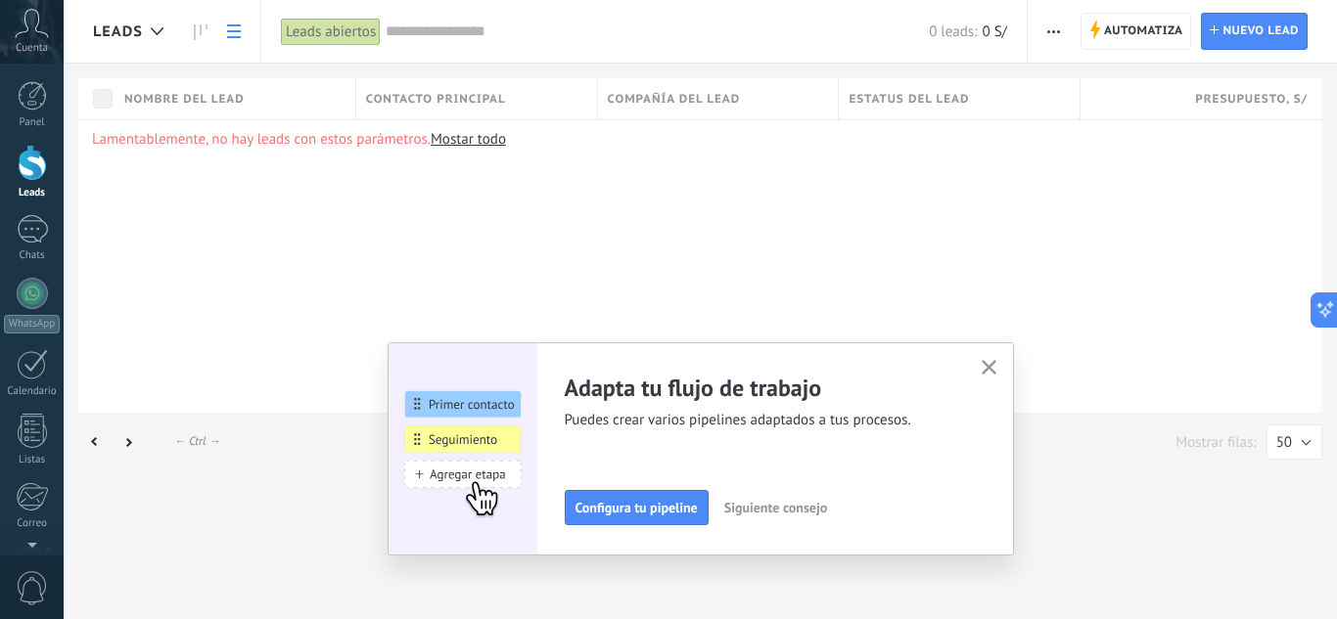
click at [998, 375] on button "button" at bounding box center [989, 368] width 24 height 26
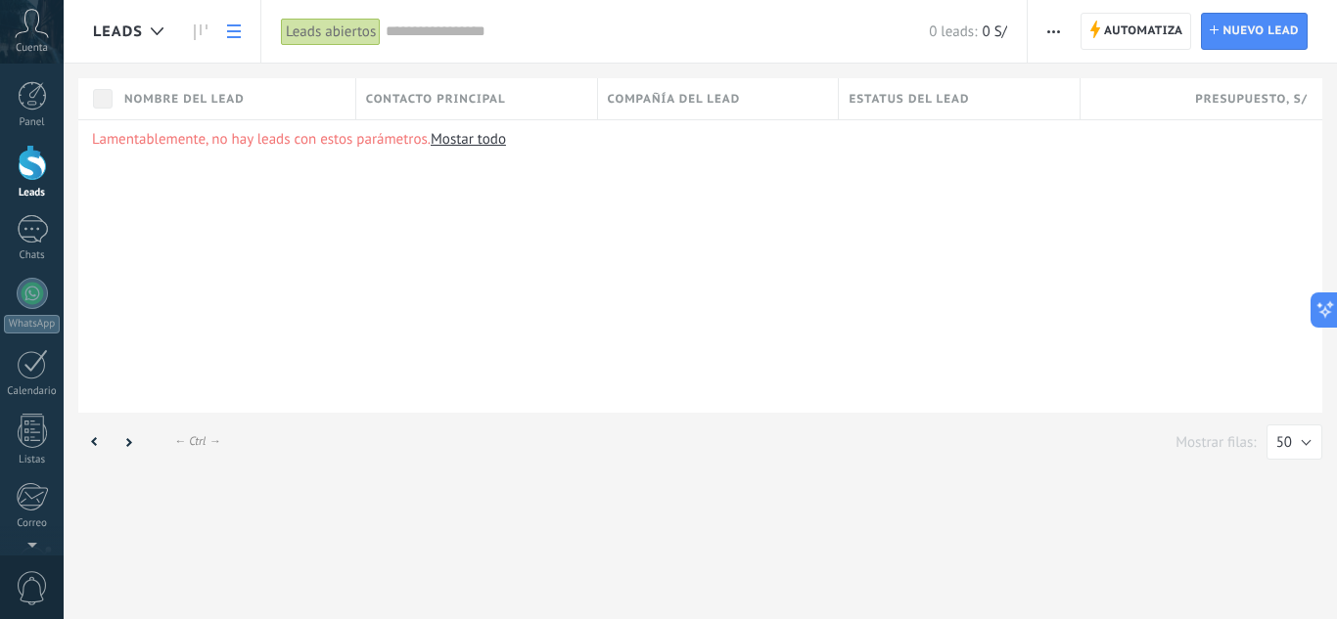
click at [16, 23] on icon at bounding box center [32, 23] width 34 height 29
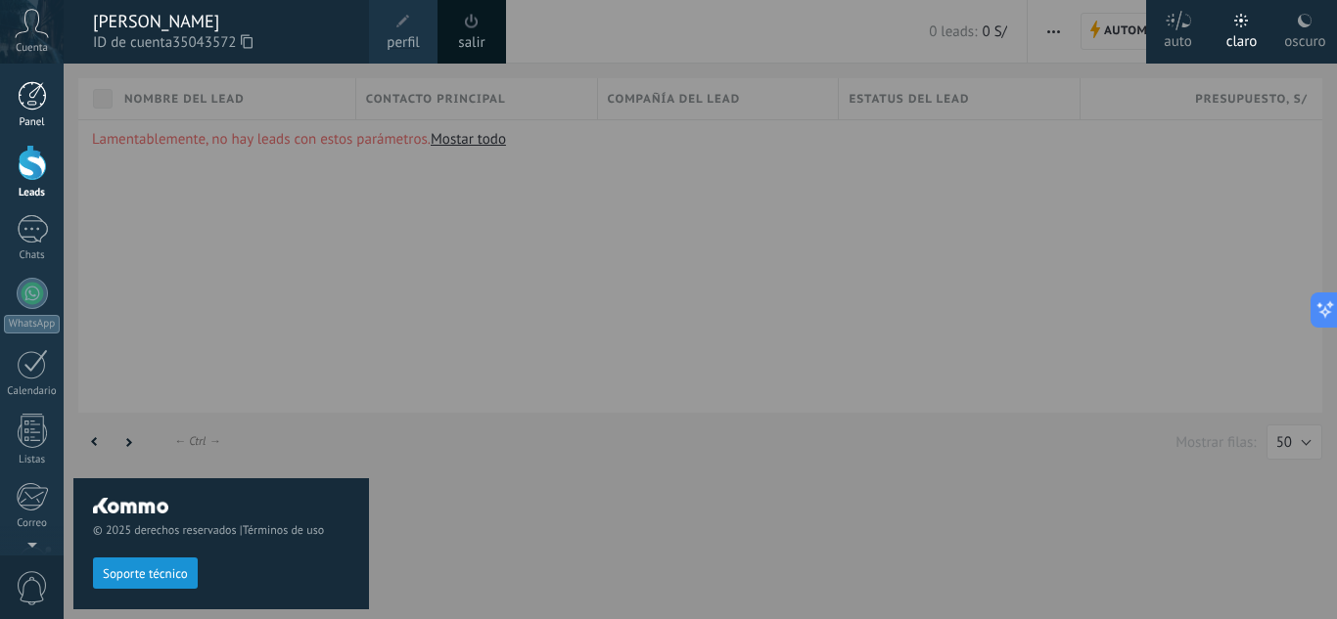
click at [29, 99] on div at bounding box center [32, 95] width 29 height 29
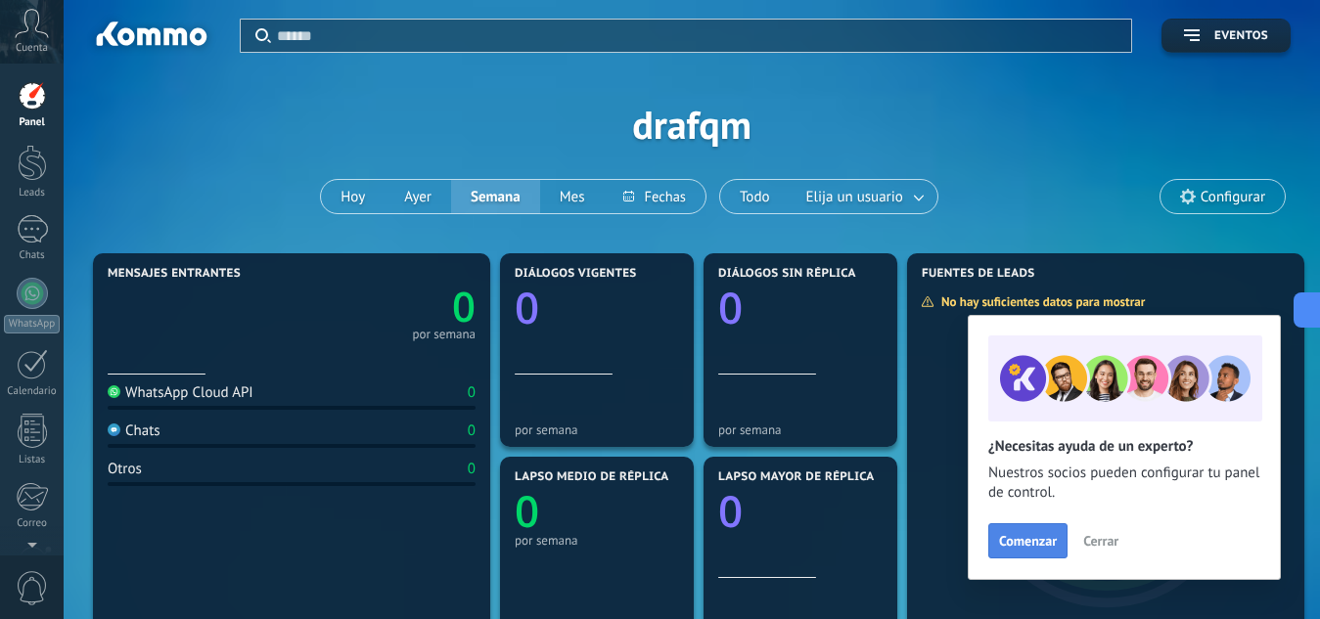
click at [1014, 539] on span "Comenzar" at bounding box center [1028, 541] width 58 height 14
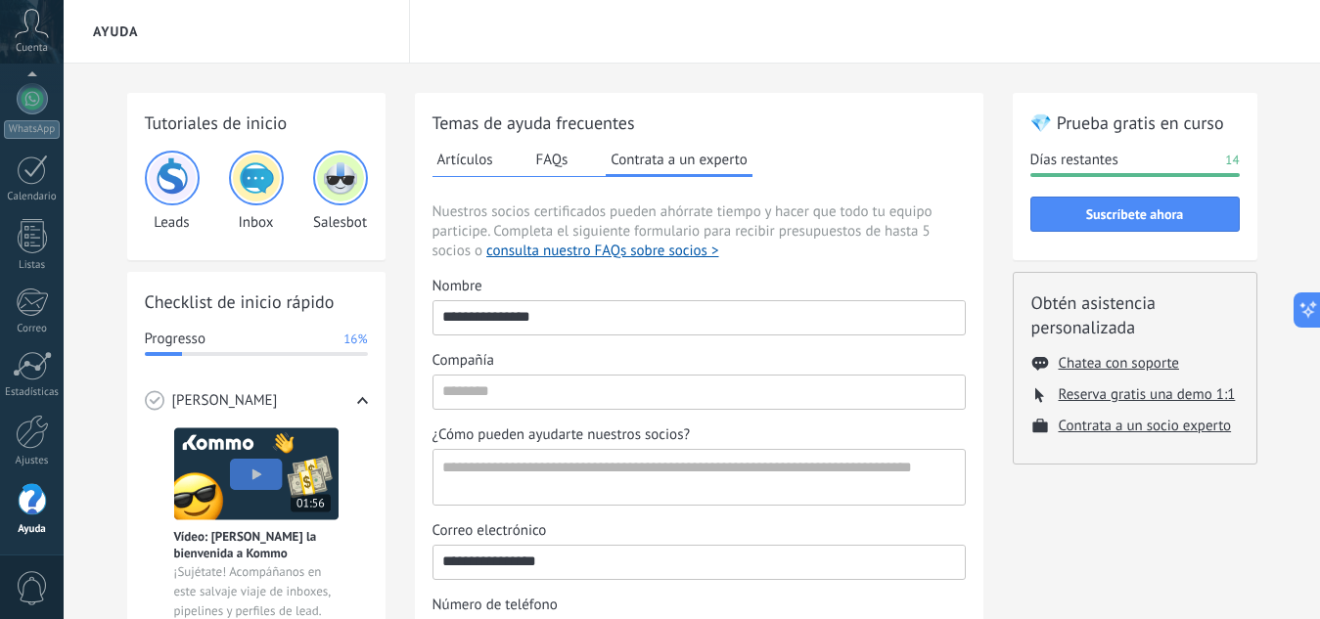
click at [38, 28] on icon at bounding box center [32, 23] width 34 height 29
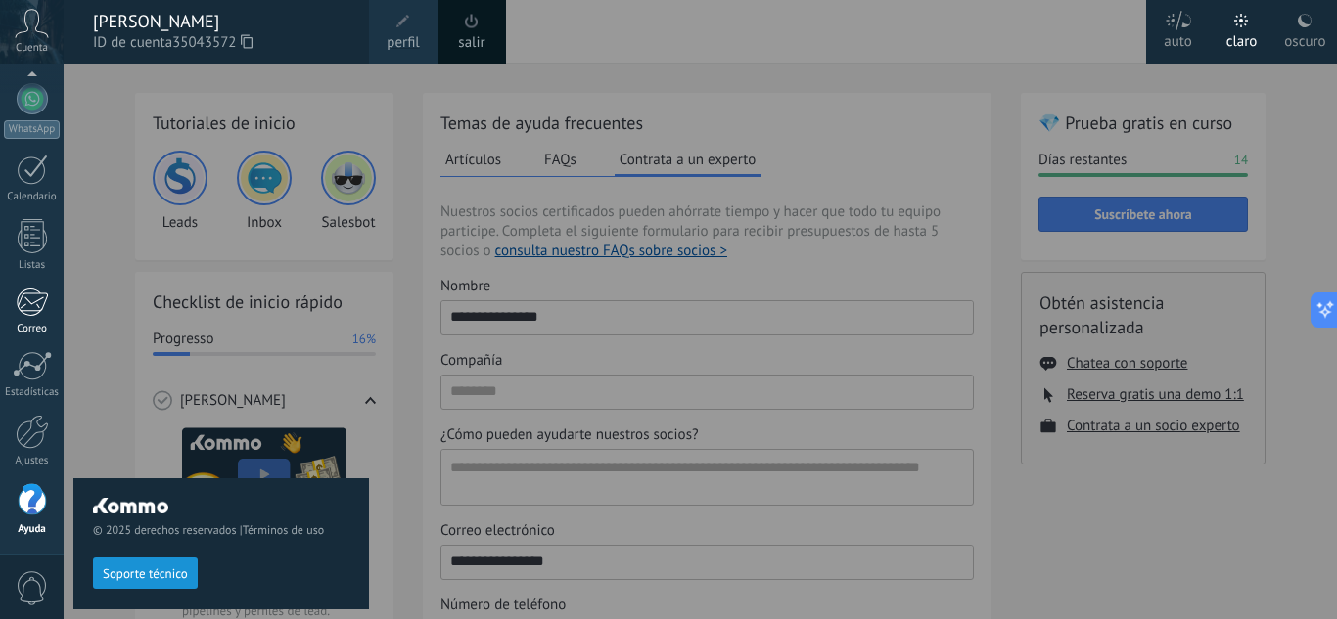
click at [28, 314] on div at bounding box center [32, 302] width 32 height 29
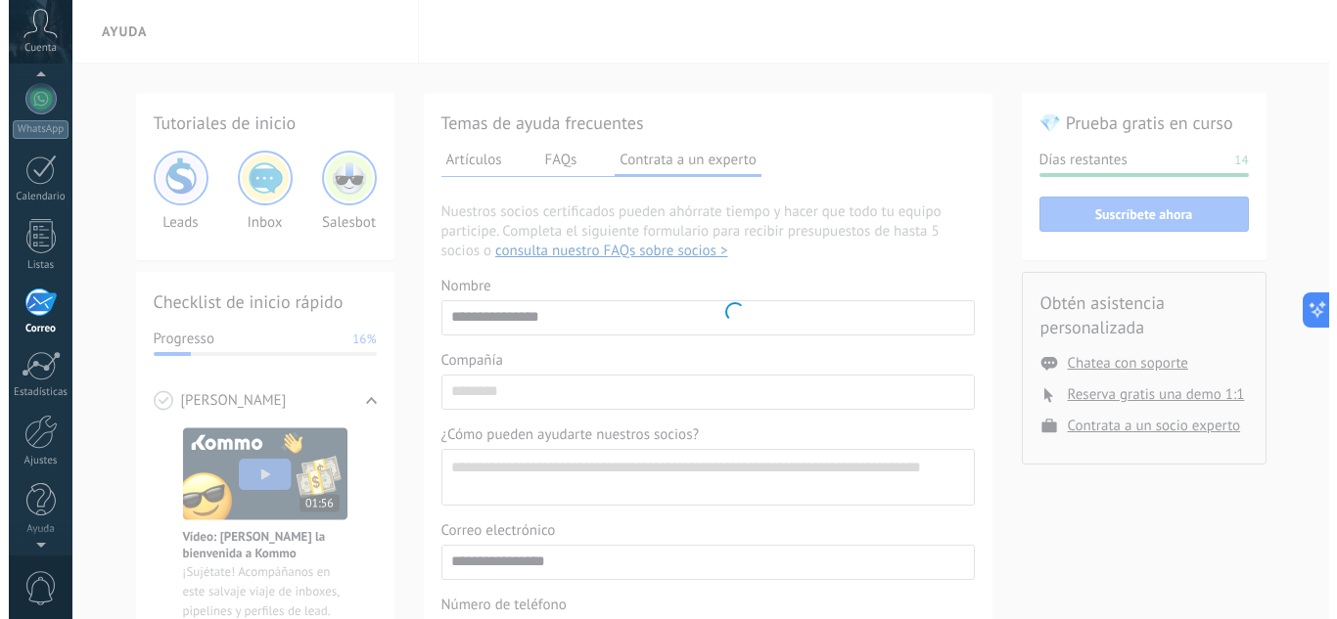
scroll to position [190, 0]
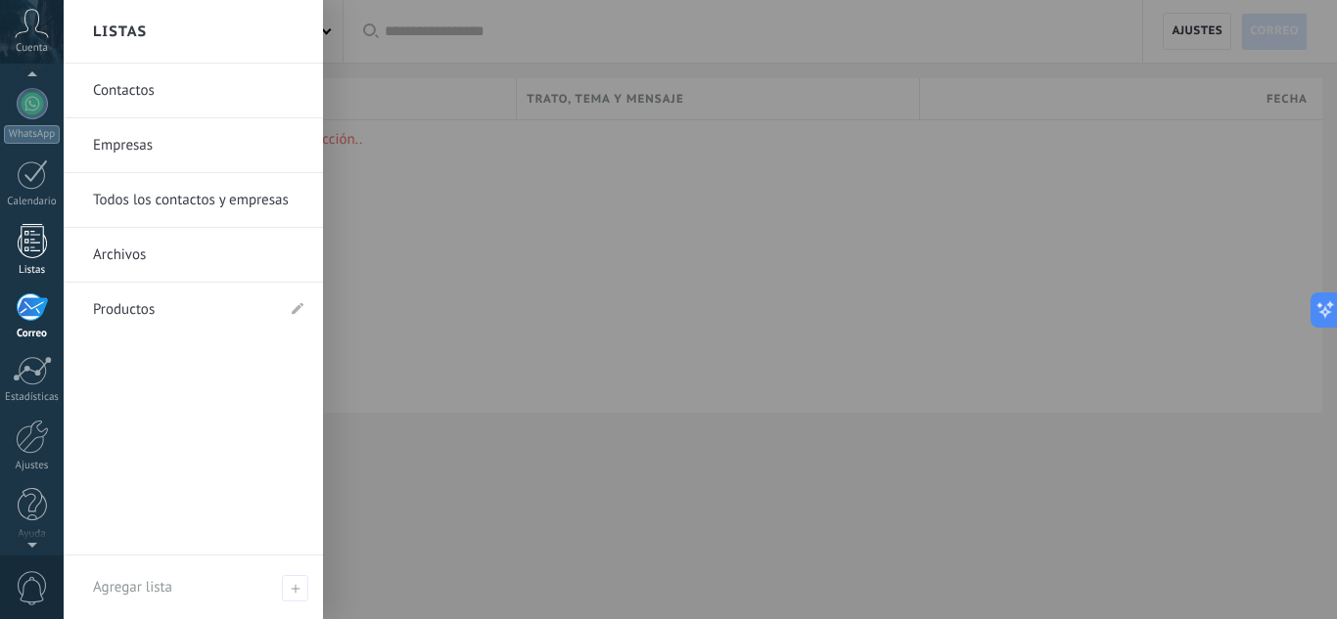
click at [38, 231] on div at bounding box center [32, 241] width 29 height 34
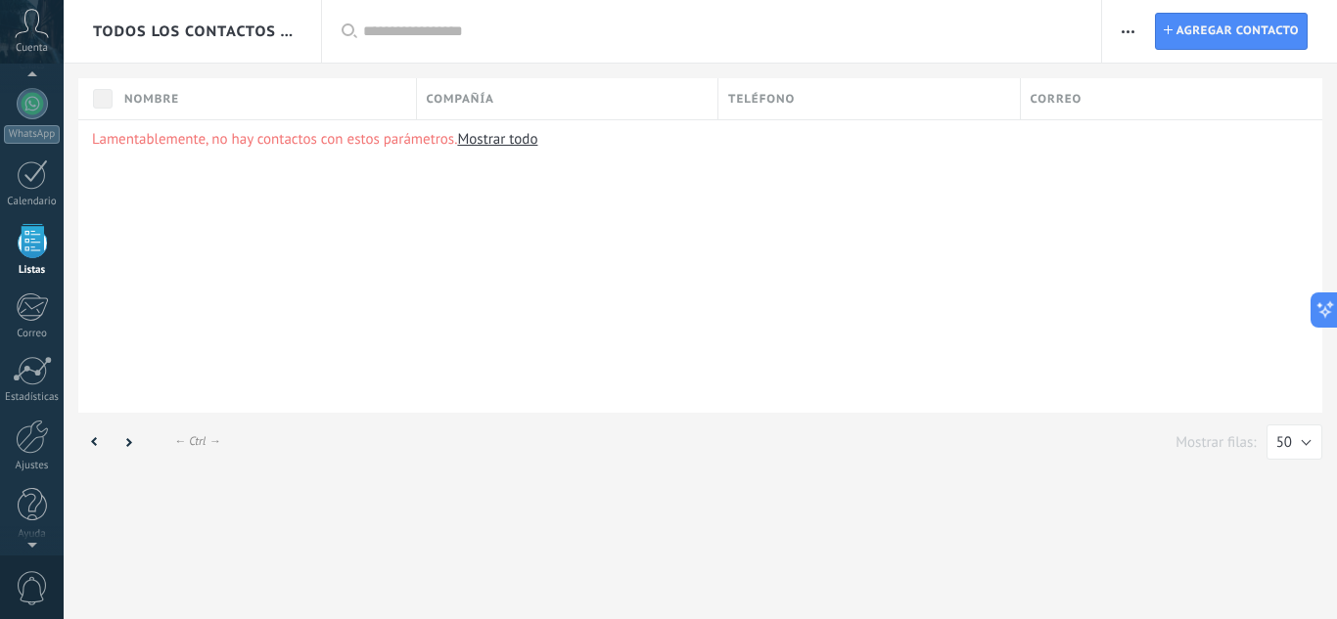
scroll to position [121, 0]
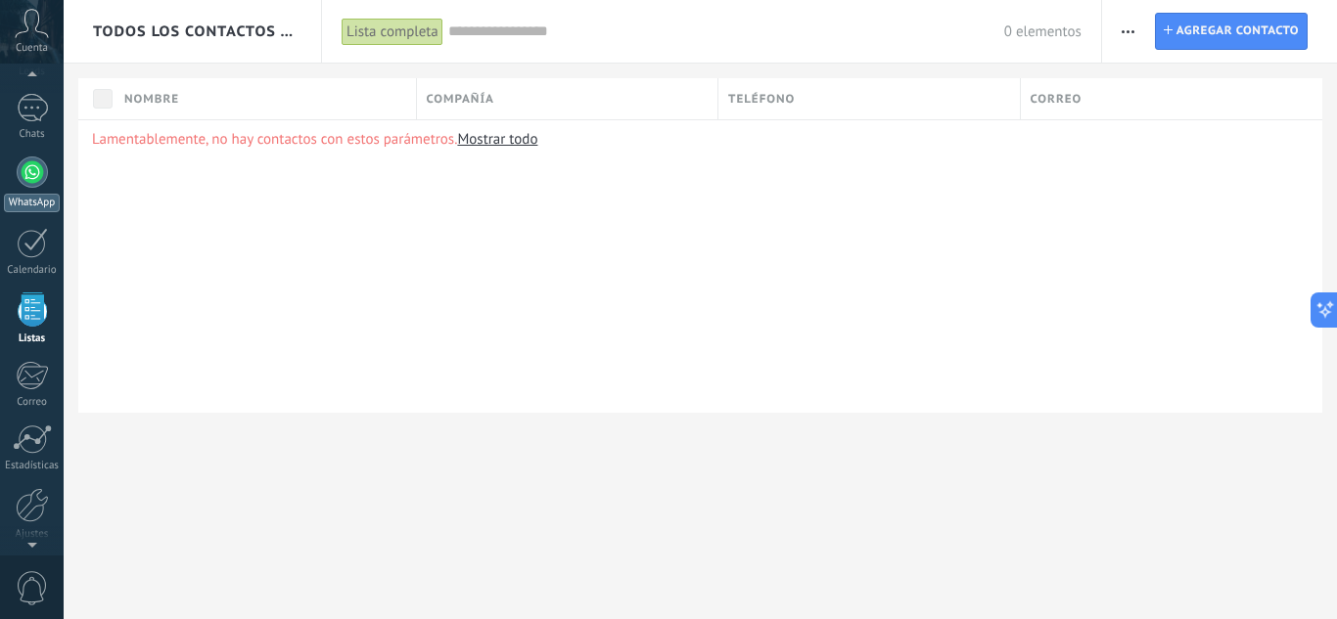
click at [45, 182] on link "WhatsApp" at bounding box center [32, 185] width 64 height 56
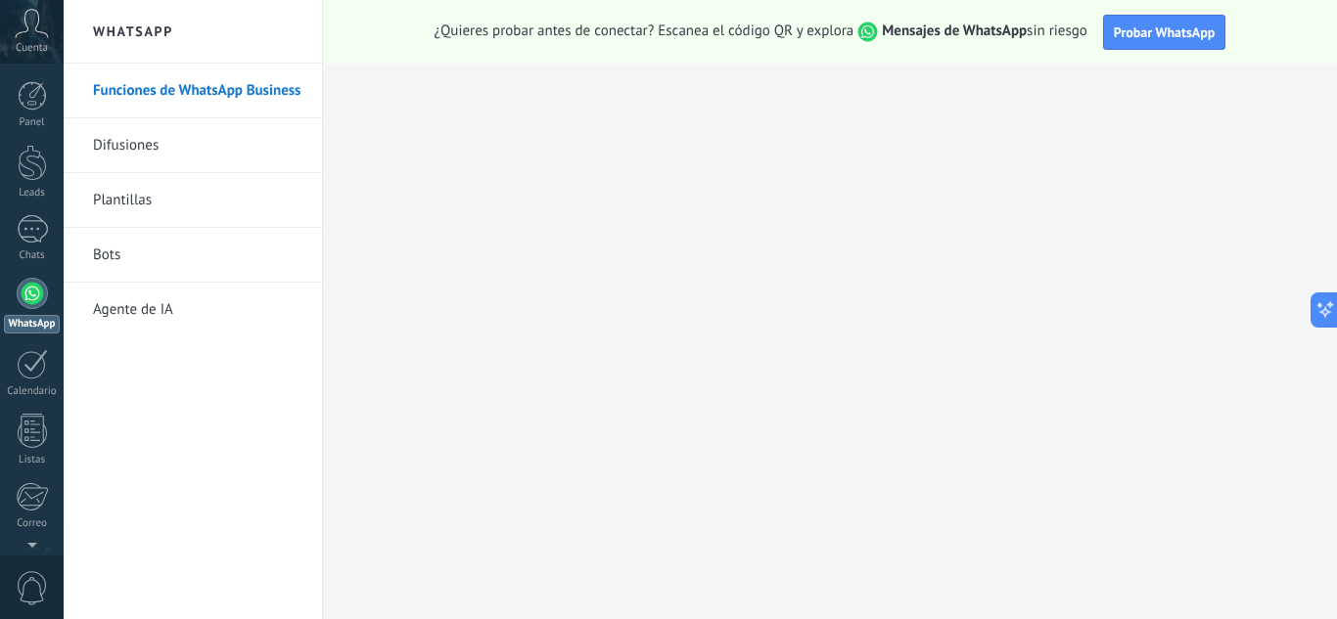
click at [48, 305] on link "WhatsApp" at bounding box center [32, 306] width 64 height 56
click at [29, 298] on div at bounding box center [32, 293] width 31 height 31
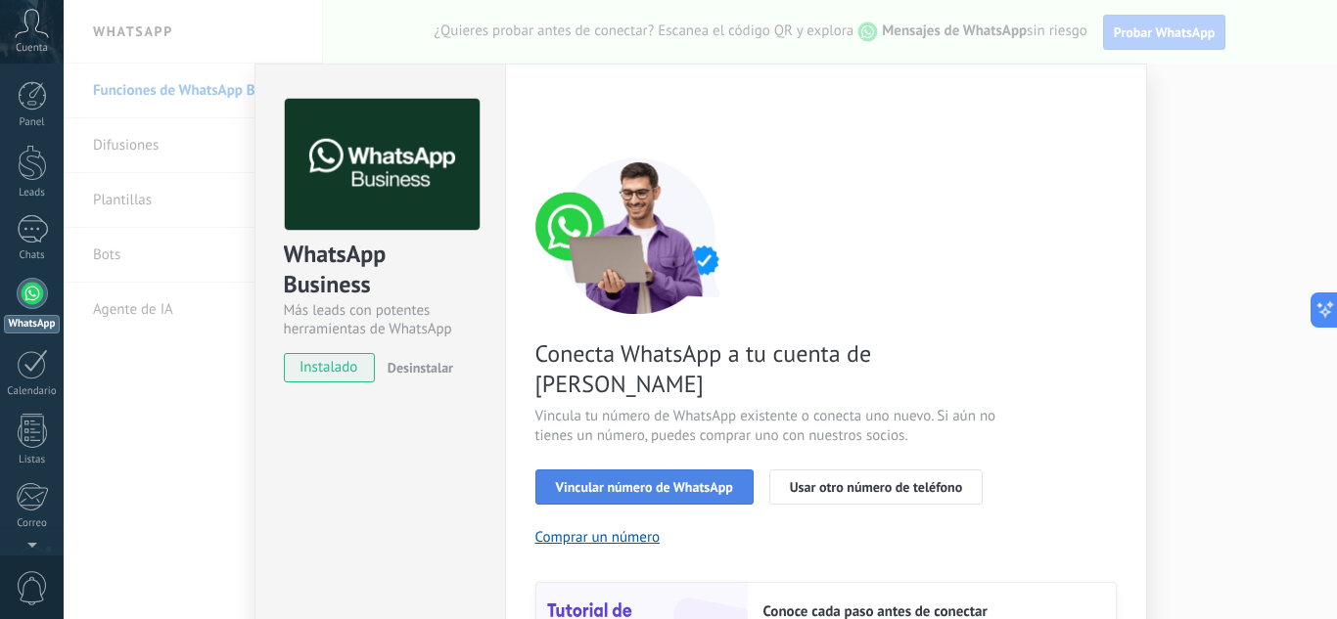
click at [617, 470] on button "Vincular número de WhatsApp" at bounding box center [644, 487] width 218 height 35
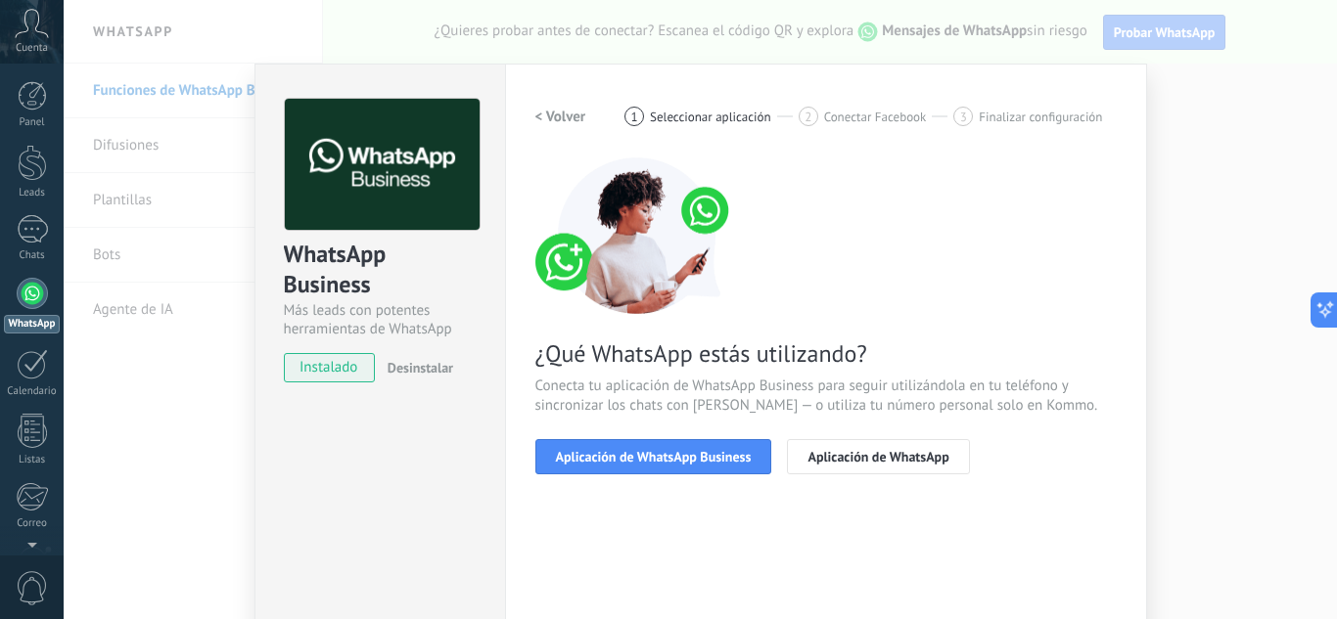
click at [617, 446] on button "Aplicación de WhatsApp Business" at bounding box center [653, 456] width 237 height 35
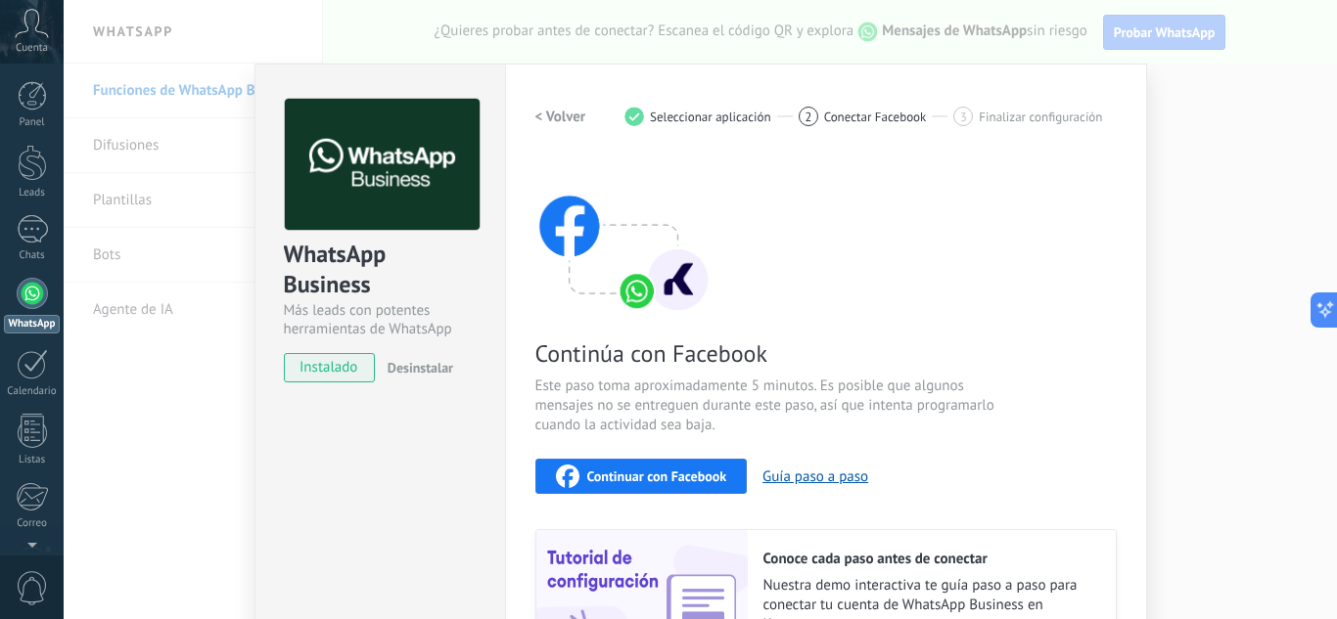
click at [644, 470] on span "Continuar con Facebook" at bounding box center [657, 477] width 140 height 14
